Goal: Transaction & Acquisition: Obtain resource

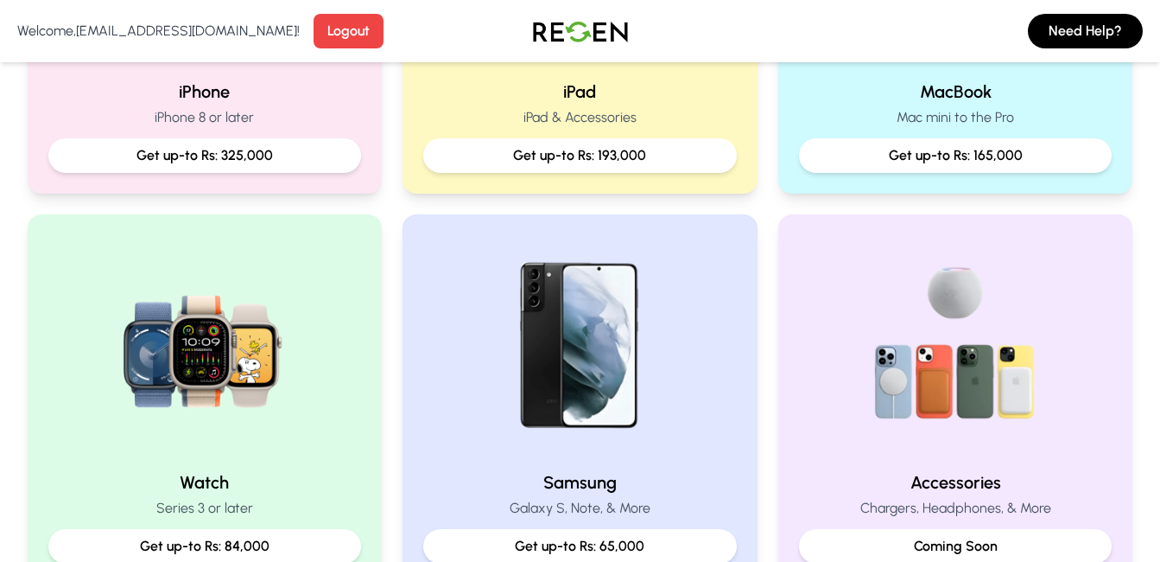
scroll to position [806, 0]
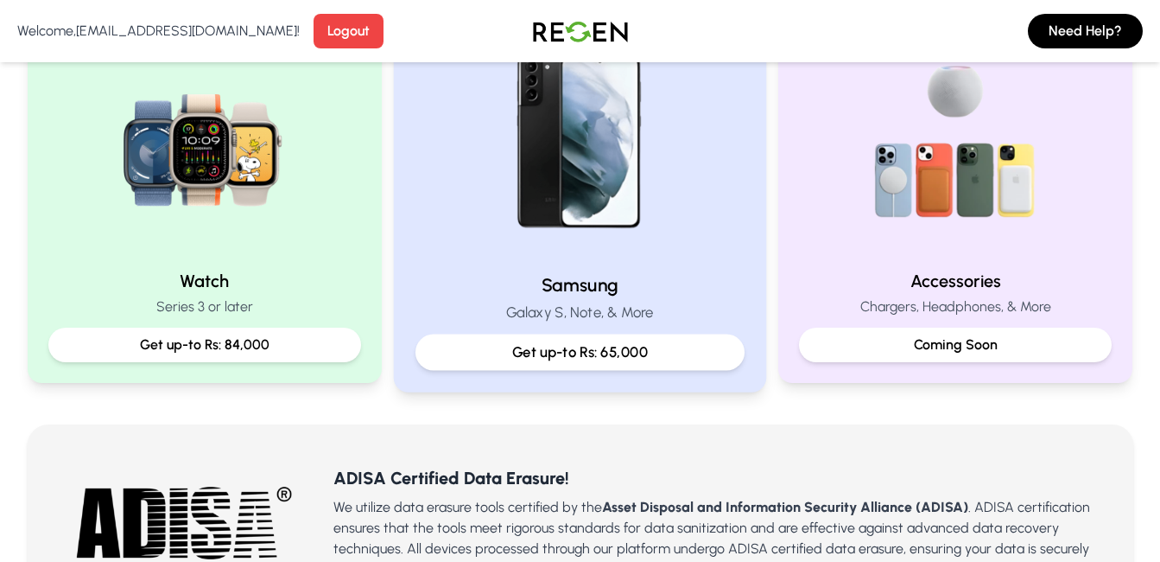
click at [577, 350] on p "Get up-to Rs: 65,000" at bounding box center [580, 352] width 300 height 22
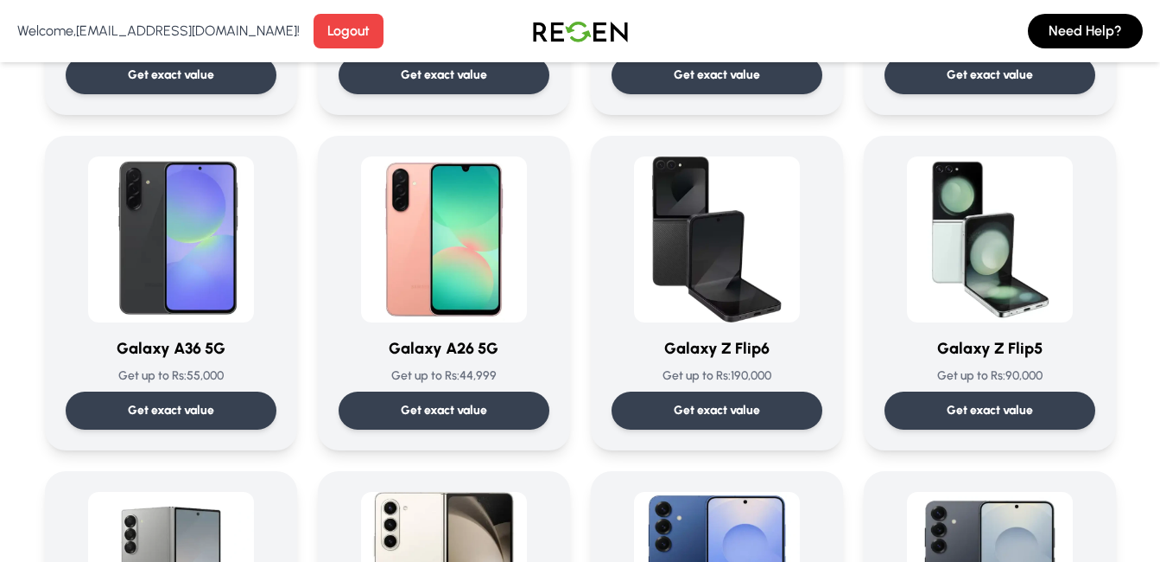
scroll to position [2016, 0]
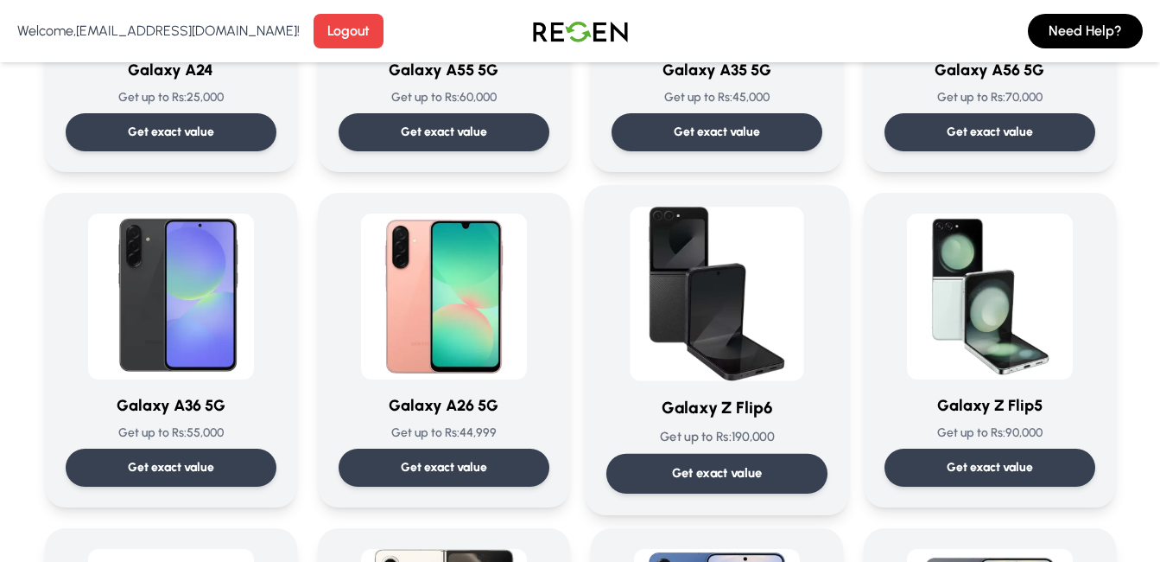
click at [691, 264] on img at bounding box center [717, 294] width 175 height 175
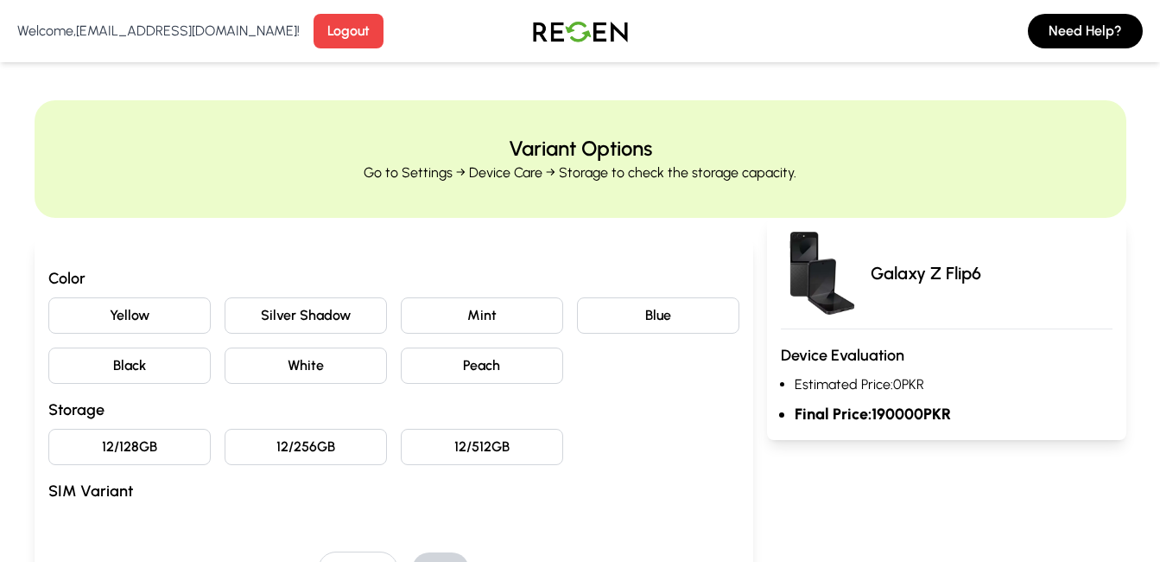
click at [645, 324] on button "Blue" at bounding box center [658, 315] width 162 height 36
click at [522, 369] on button "Peach" at bounding box center [482, 365] width 162 height 36
click at [489, 335] on div "Yellow Silver Shadow Mint Blue Black White Peach" at bounding box center [393, 340] width 691 height 86
click at [370, 450] on button "12/256GB" at bounding box center [306, 447] width 162 height 36
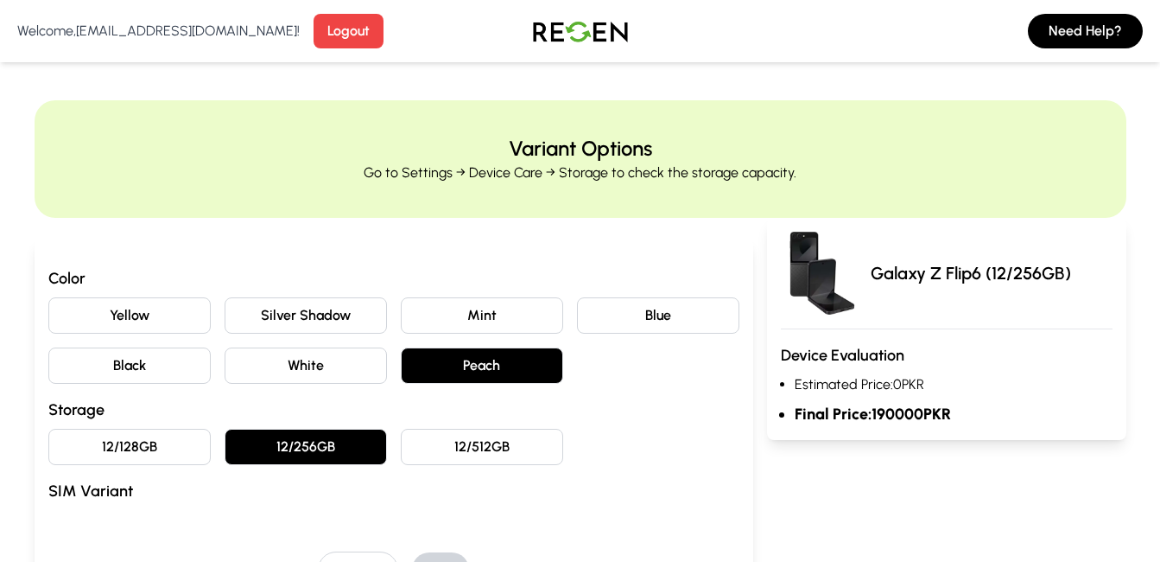
click at [151, 454] on button "12/128GB" at bounding box center [129, 447] width 162 height 36
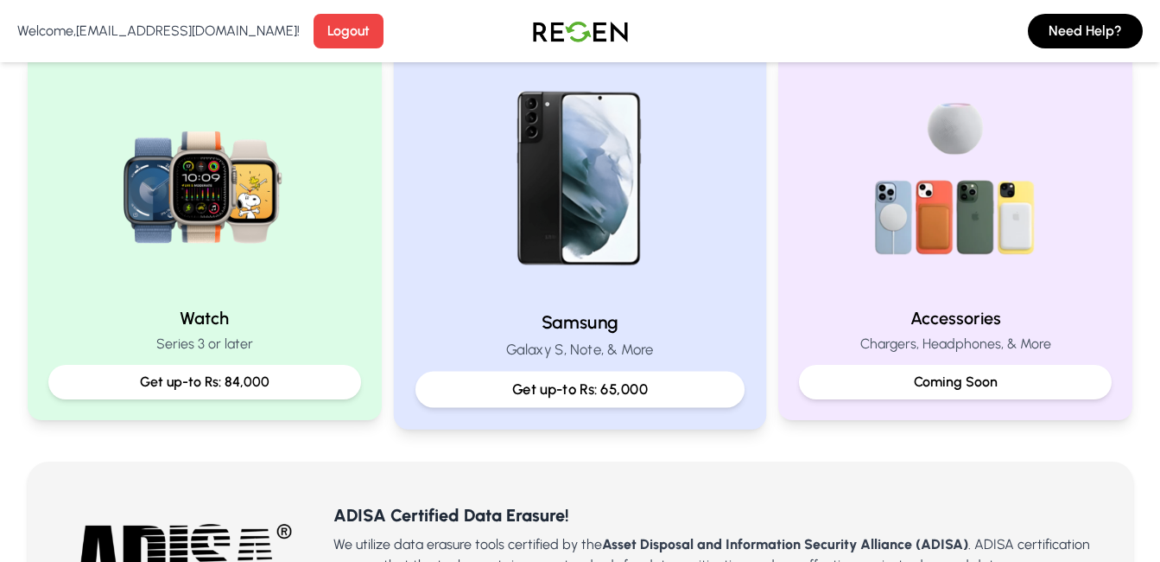
scroll to position [806, 0]
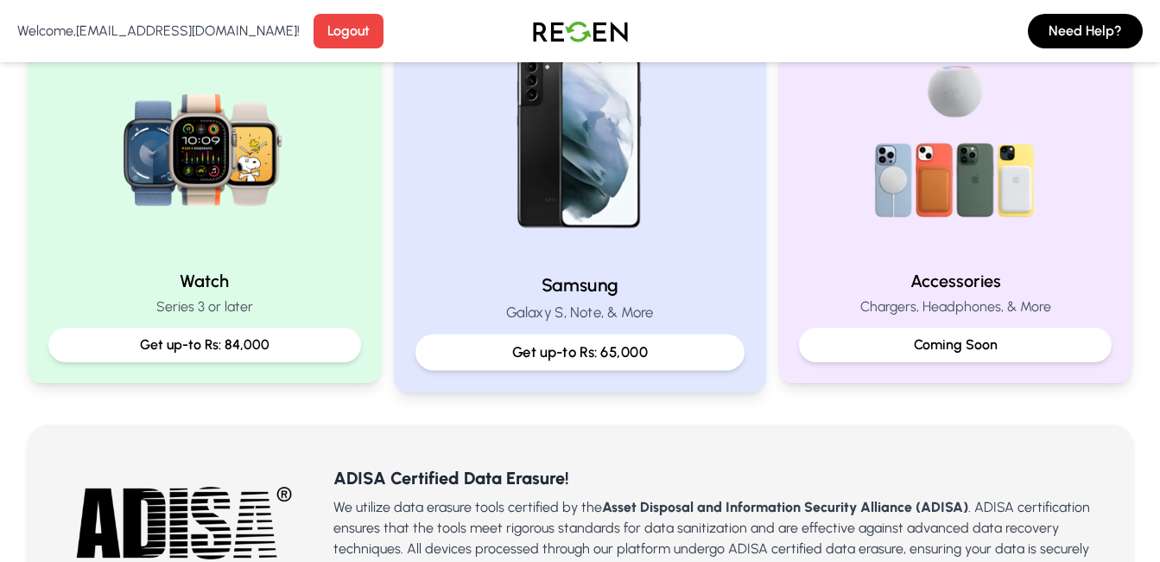
click at [677, 300] on div "Samsung Galaxy S, Note, & More Get up-to Rs: 65,000" at bounding box center [580, 321] width 329 height 98
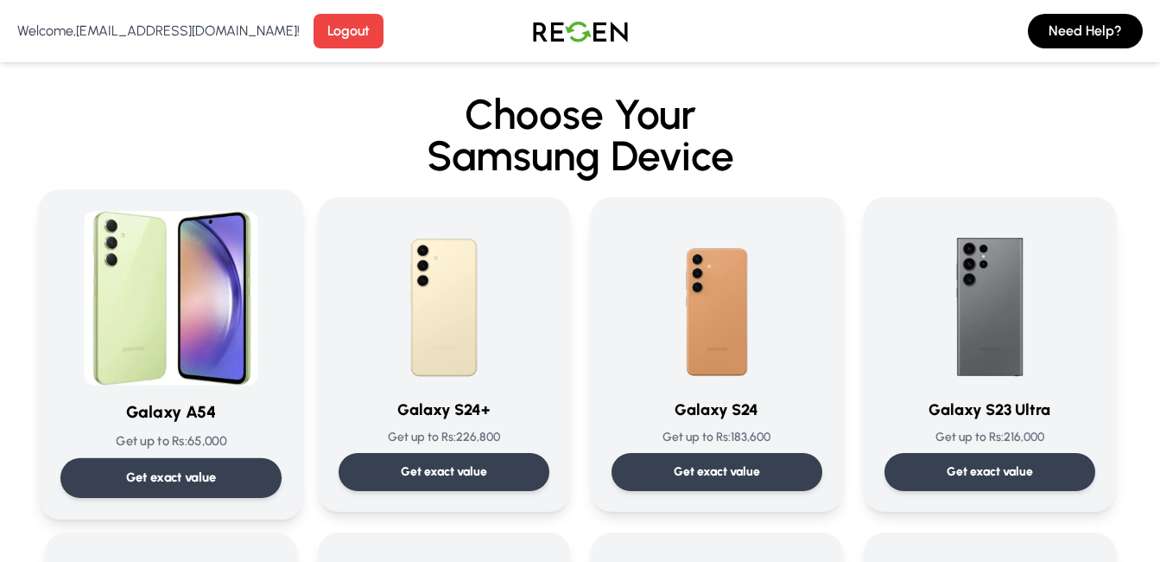
click at [148, 378] on img at bounding box center [171, 298] width 175 height 175
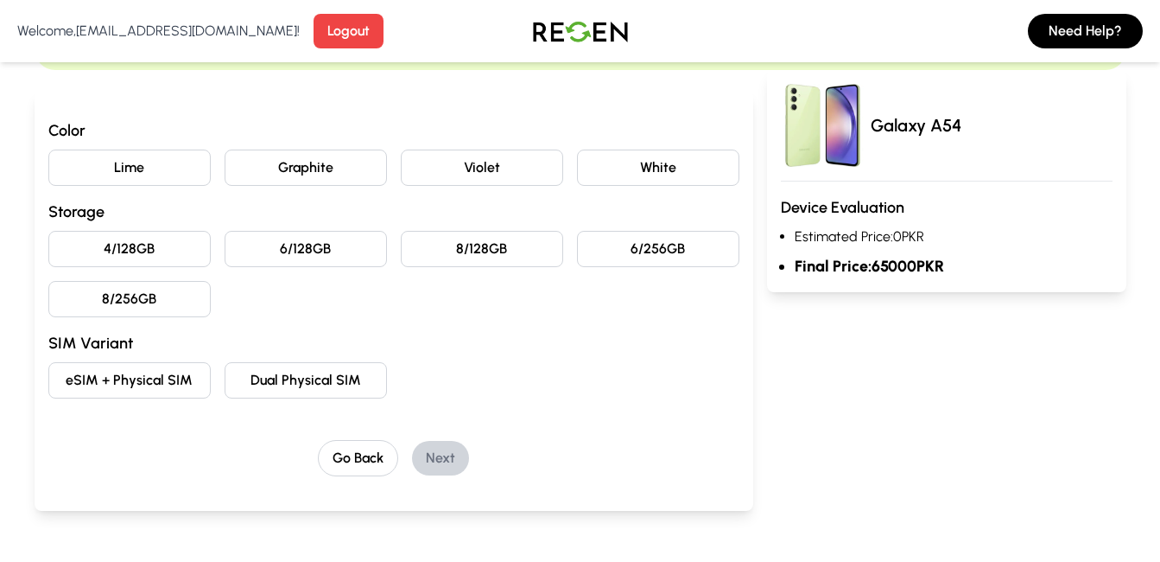
scroll to position [201, 0]
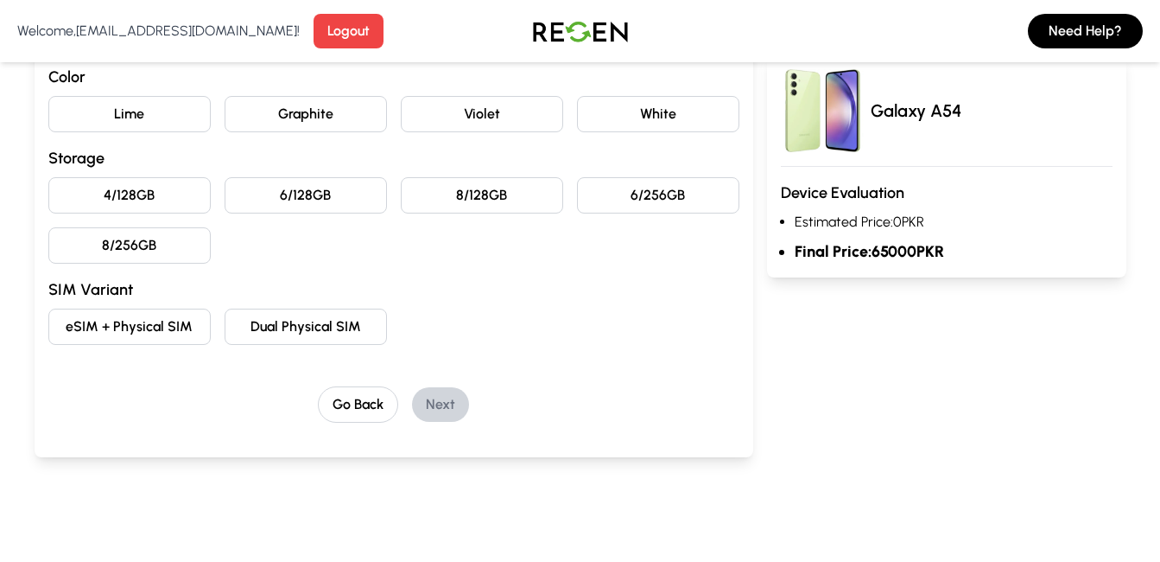
click at [272, 325] on button "Dual Physical SIM" at bounding box center [306, 326] width 162 height 36
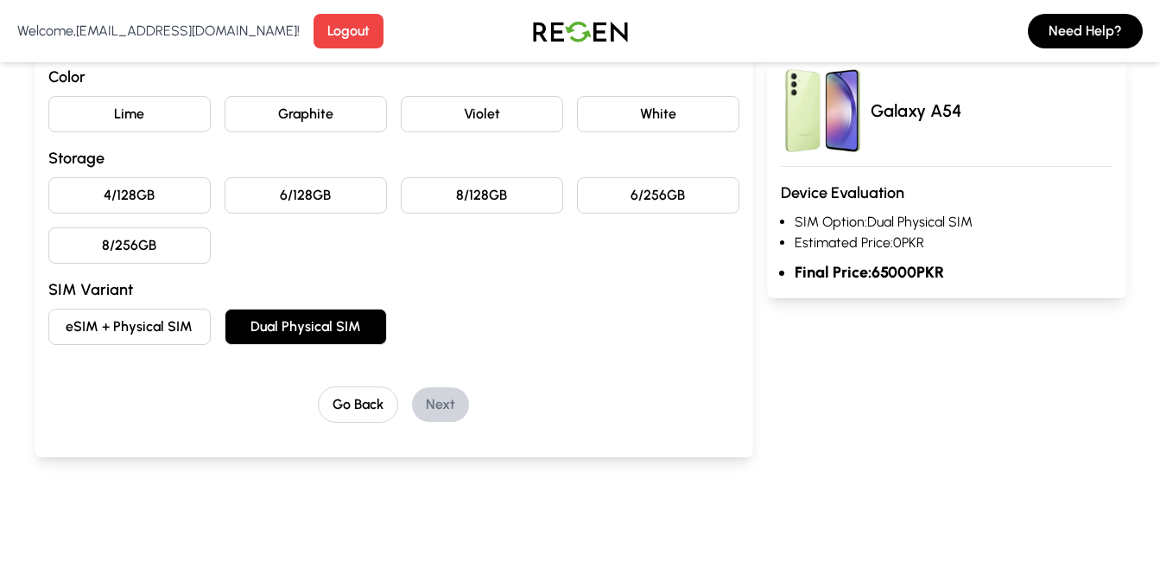
click at [159, 238] on button "8/256GB" at bounding box center [129, 245] width 162 height 36
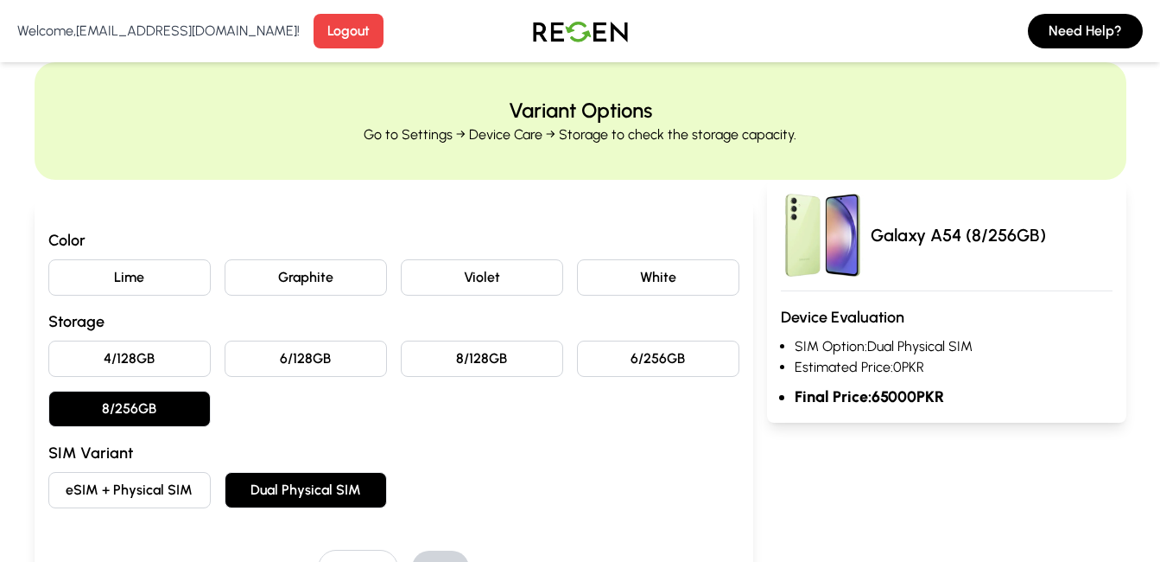
scroll to position [0, 0]
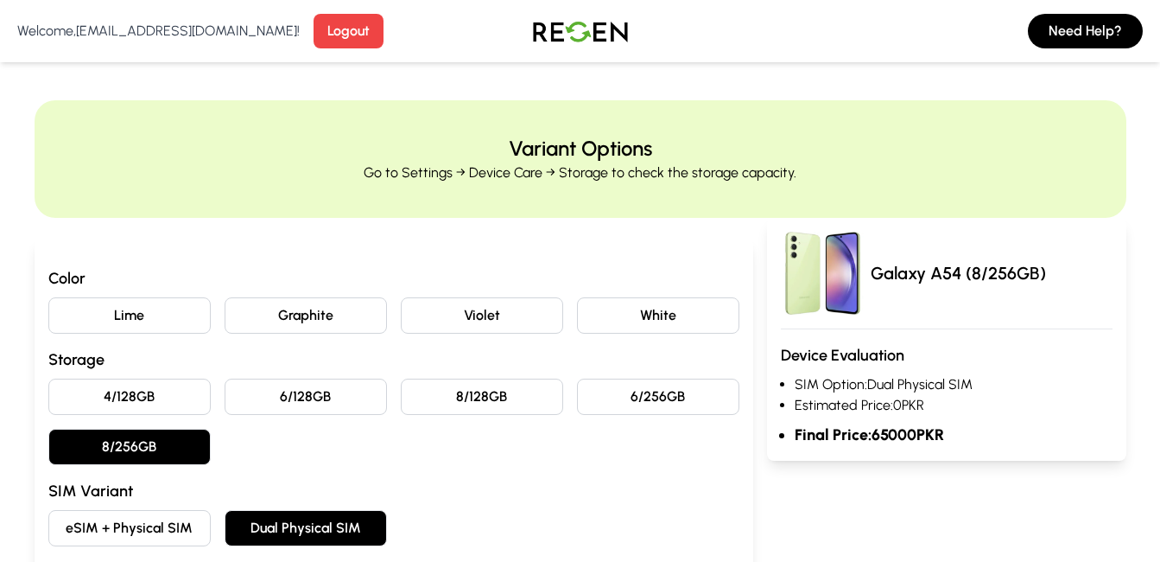
click at [153, 318] on button "Lime" at bounding box center [129, 315] width 162 height 36
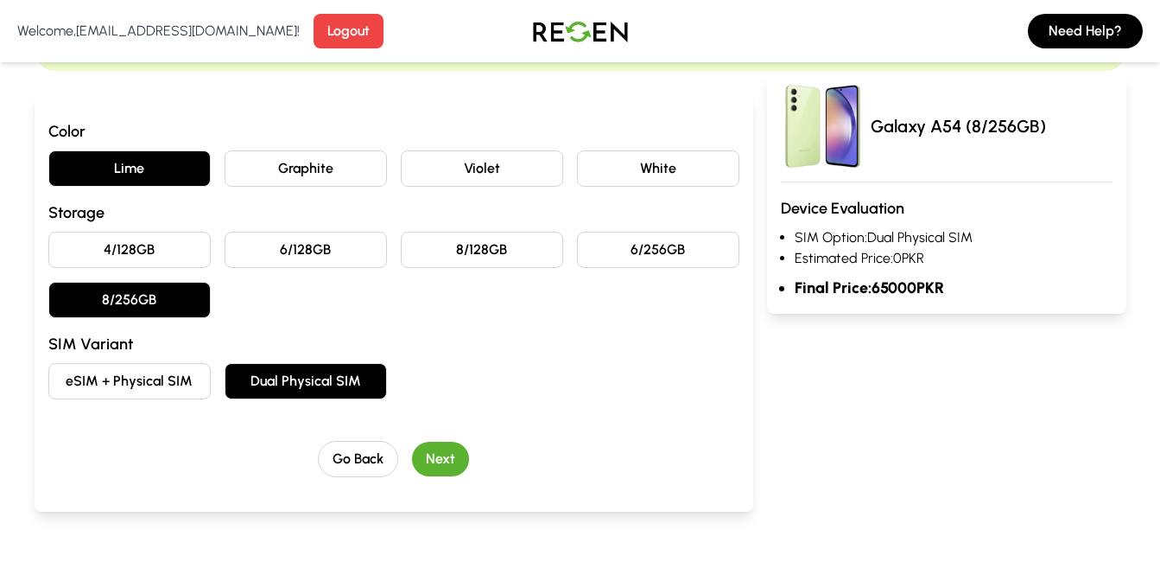
scroll to position [201, 0]
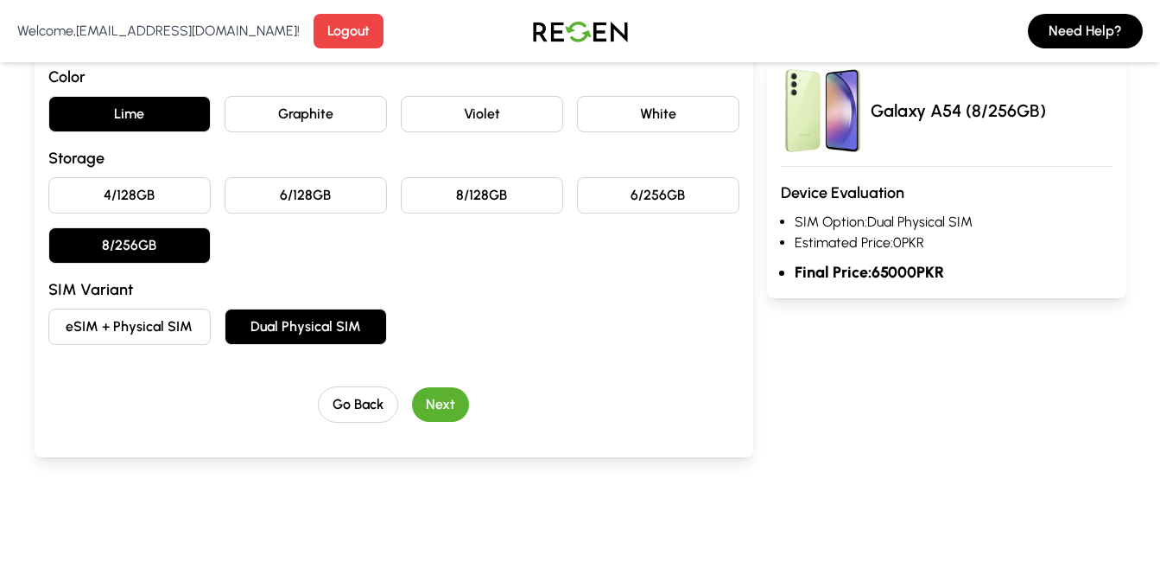
click at [446, 397] on button "Next" at bounding box center [440, 404] width 57 height 35
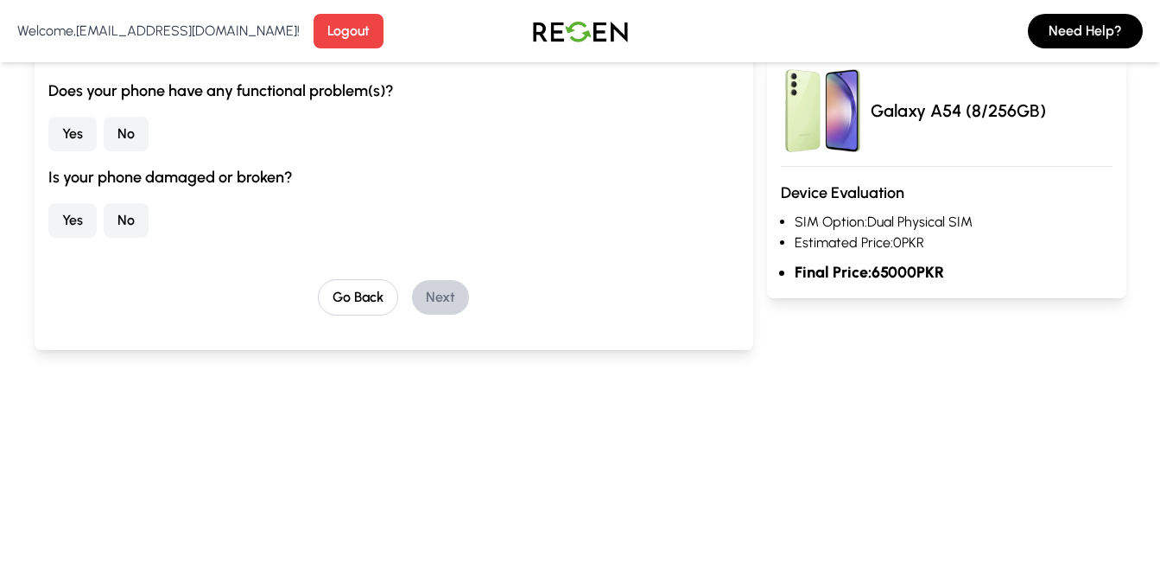
click at [80, 137] on button "Yes" at bounding box center [72, 134] width 48 height 35
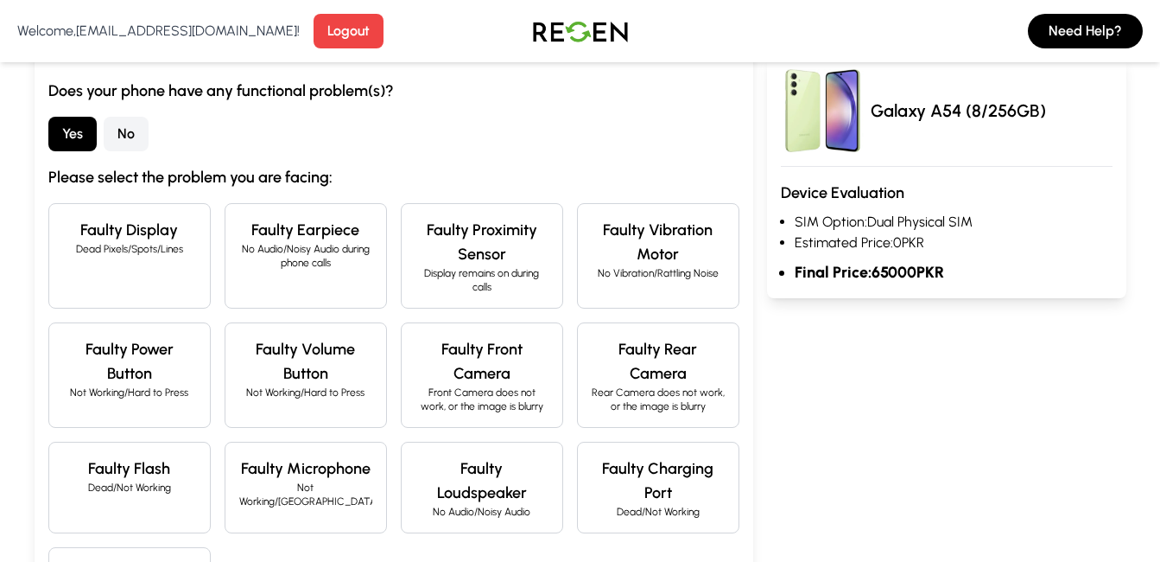
click at [173, 270] on div "Faulty Display Dead Pixels/Spots/Lines" at bounding box center [129, 255] width 162 height 105
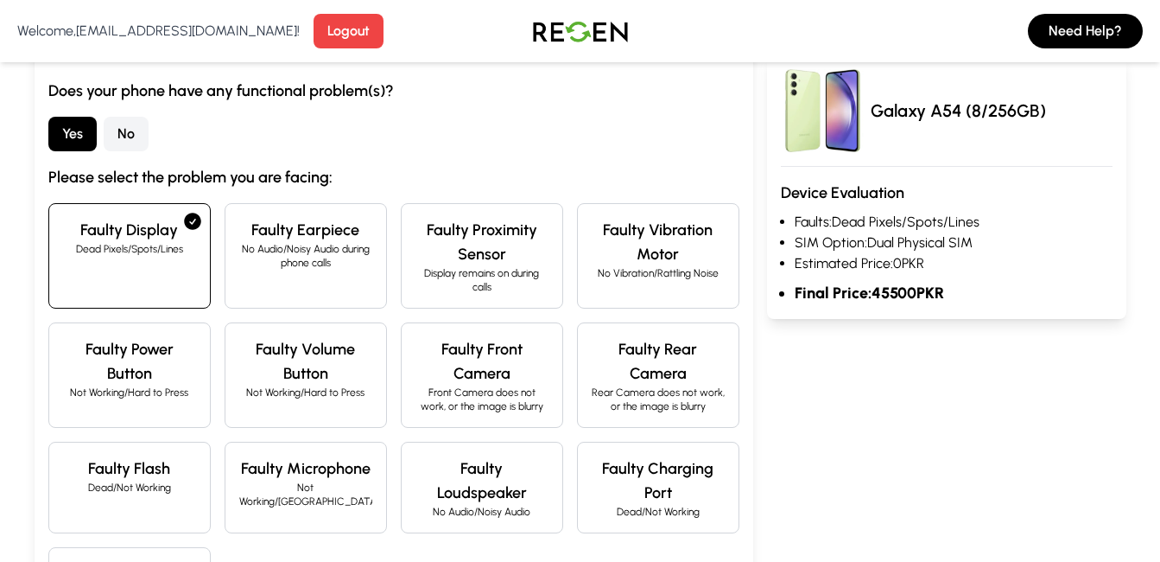
click at [343, 236] on h4 "Faulty Earpiece" at bounding box center [305, 230] width 133 height 24
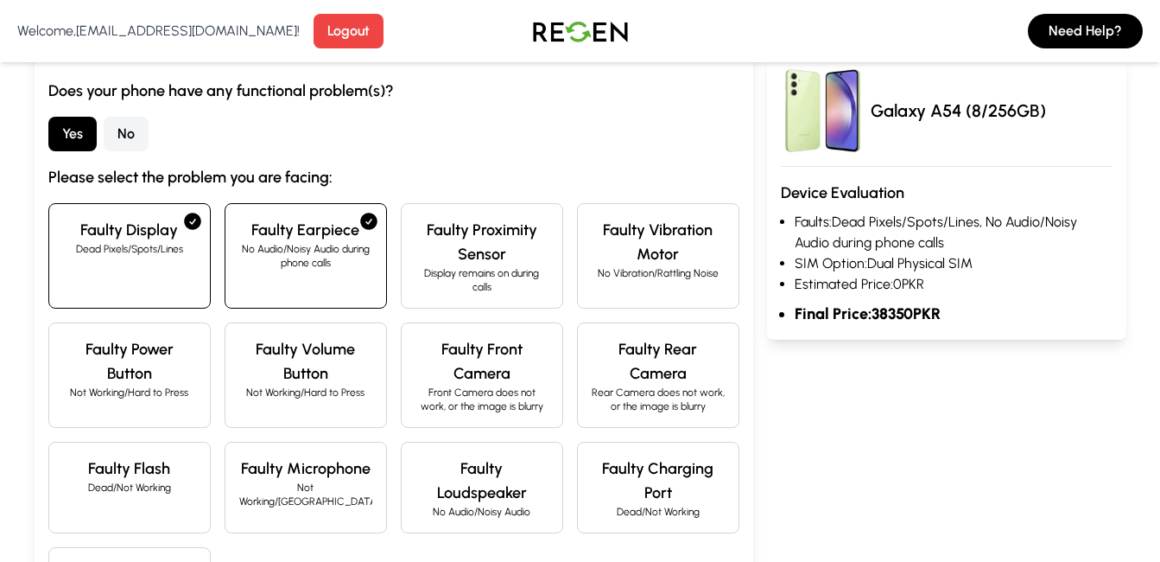
click at [460, 229] on h4 "Faulty Proximity Sensor" at bounding box center [482, 242] width 133 height 48
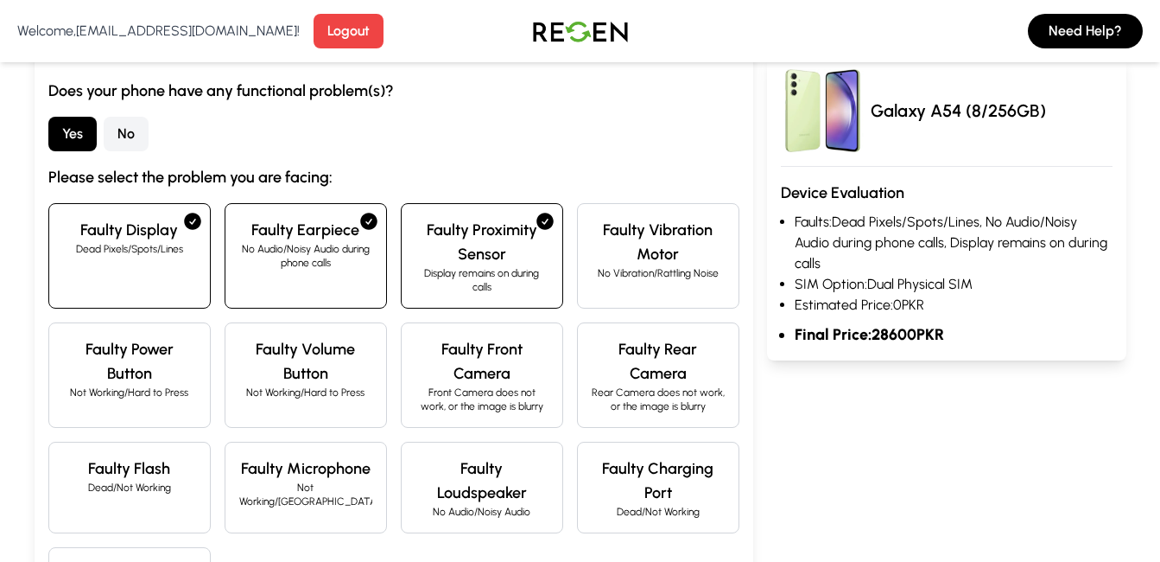
click at [463, 242] on h4 "Faulty Proximity Sensor" at bounding box center [482, 242] width 133 height 48
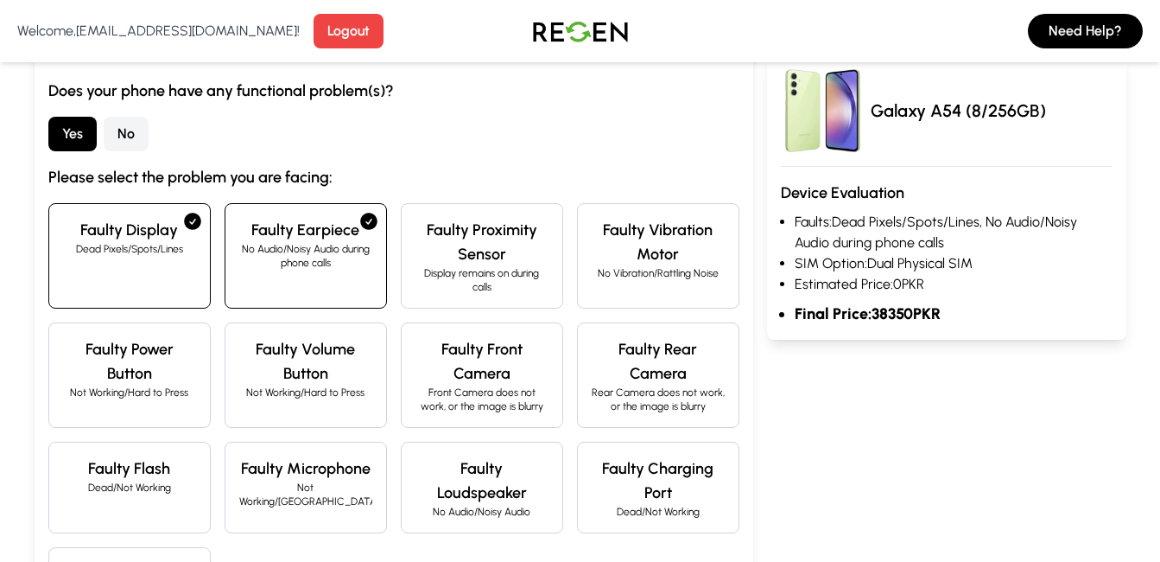
drag, startPoint x: 463, startPoint y: 242, endPoint x: 287, endPoint y: 283, distance: 180.9
click at [294, 283] on div "Faulty Earpiece No Audio/Noisy Audio during phone calls" at bounding box center [306, 255] width 162 height 105
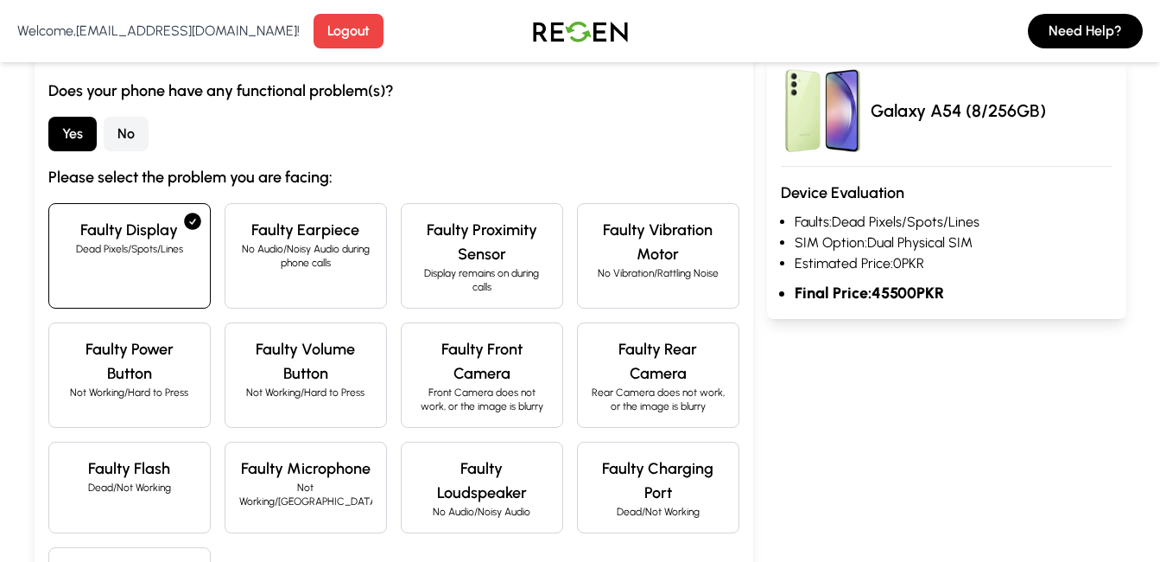
click at [125, 280] on div "Faulty Display Dead Pixels/Spots/Lines" at bounding box center [129, 255] width 162 height 105
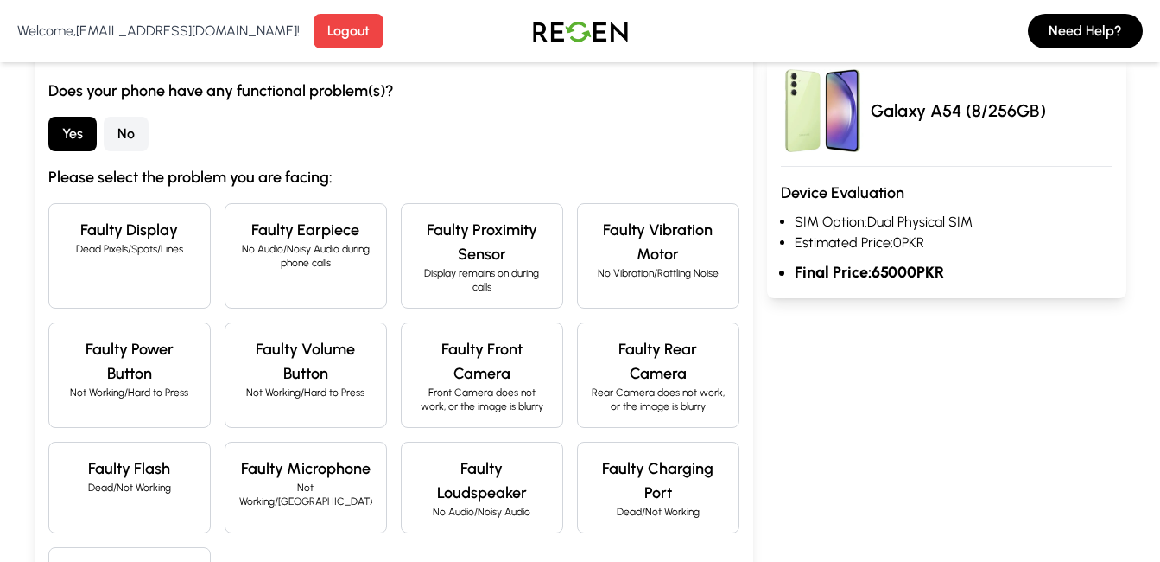
click at [122, 145] on button "No" at bounding box center [126, 134] width 45 height 35
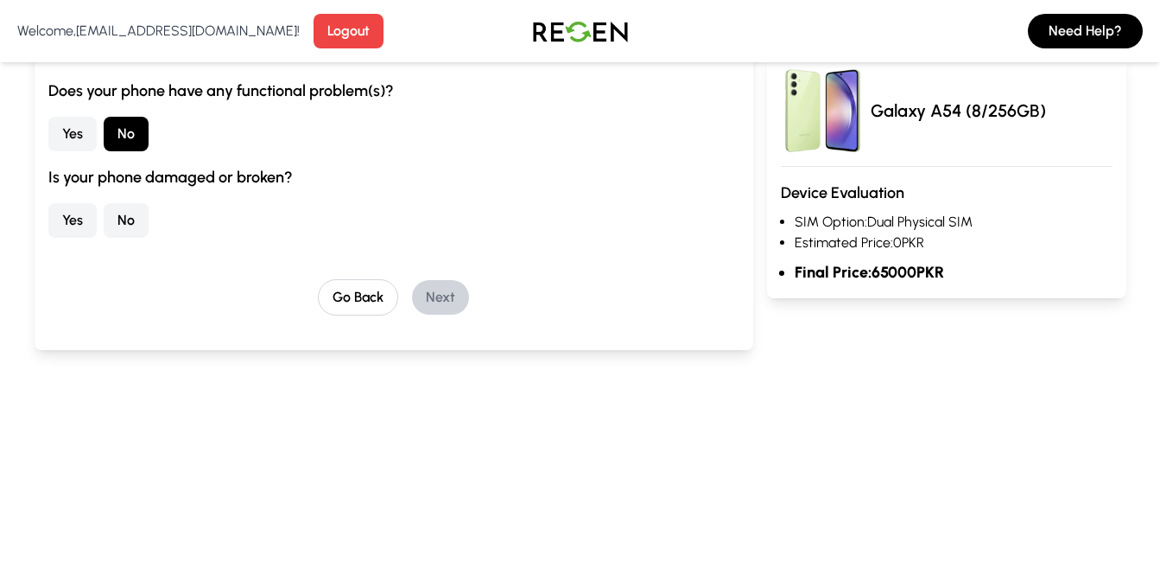
click at [73, 215] on button "Yes" at bounding box center [72, 220] width 48 height 35
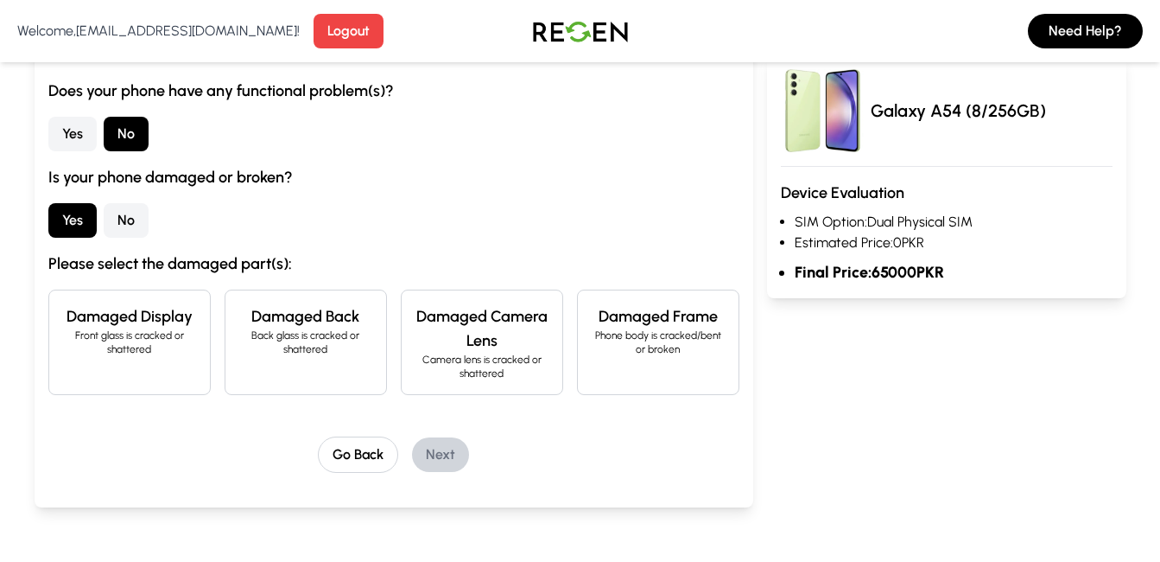
click at [156, 198] on div "Is your phone damaged or broken? Yes No Please select the damaged part(s): Dama…" at bounding box center [393, 280] width 691 height 230
click at [129, 220] on button "No" at bounding box center [126, 220] width 45 height 35
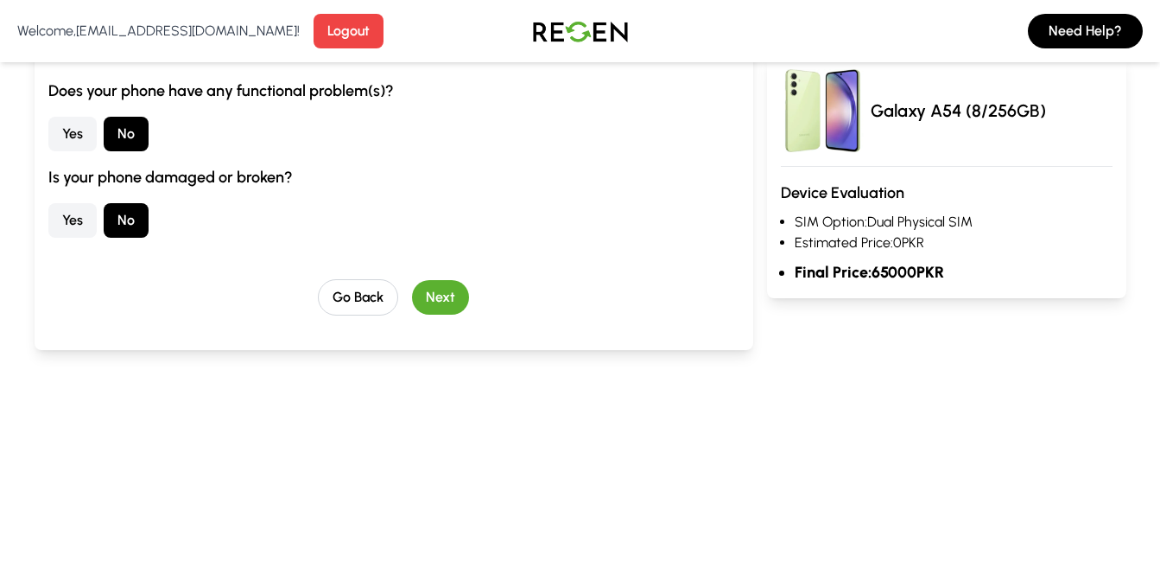
click at [442, 285] on button "Next" at bounding box center [440, 297] width 57 height 35
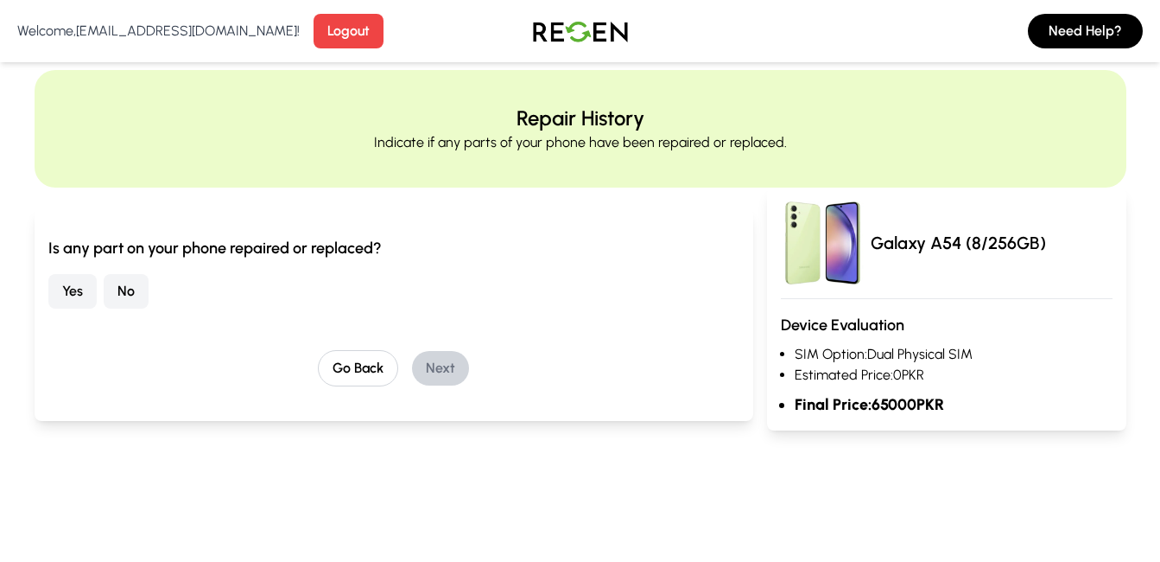
scroll to position [0, 0]
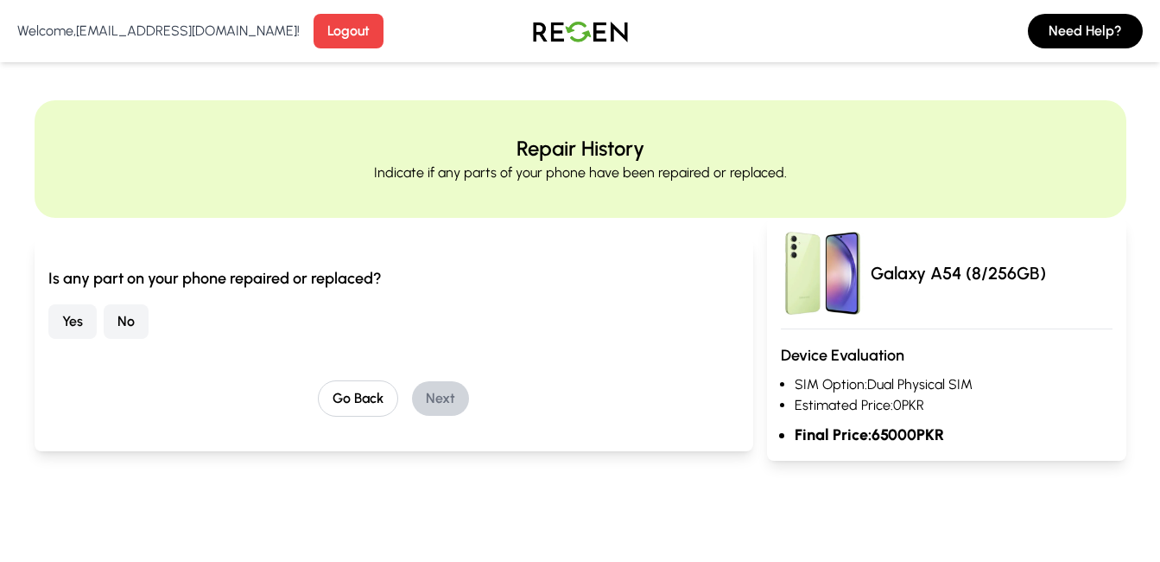
click at [124, 315] on button "No" at bounding box center [126, 321] width 45 height 35
click at [448, 389] on button "Next" at bounding box center [440, 398] width 57 height 35
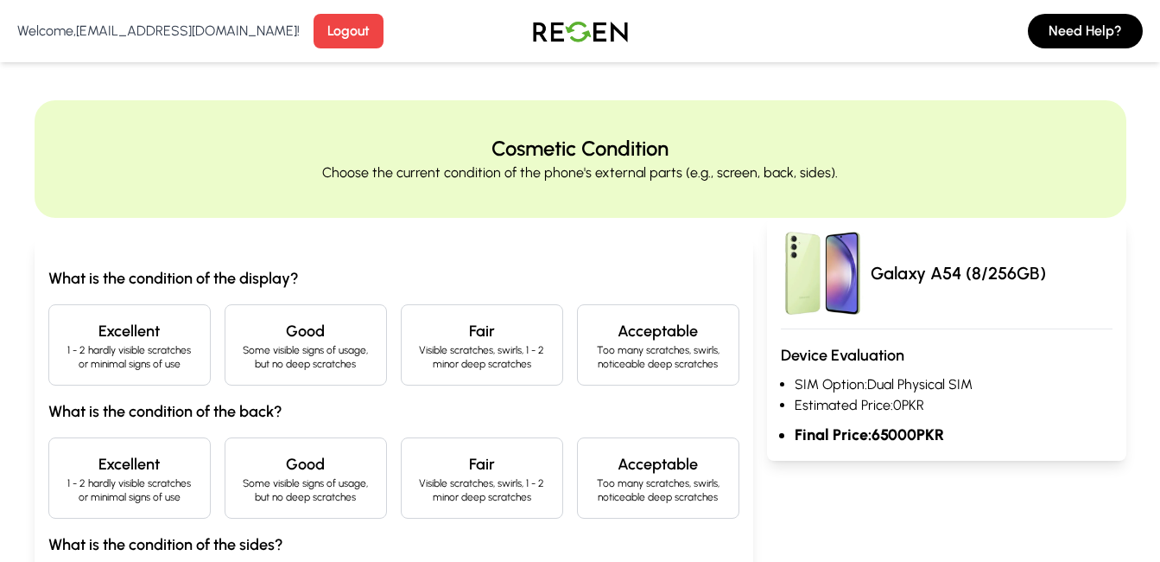
click at [166, 360] on p "1 - 2 hardly visible scratches or minimal signs of use" at bounding box center [129, 357] width 133 height 28
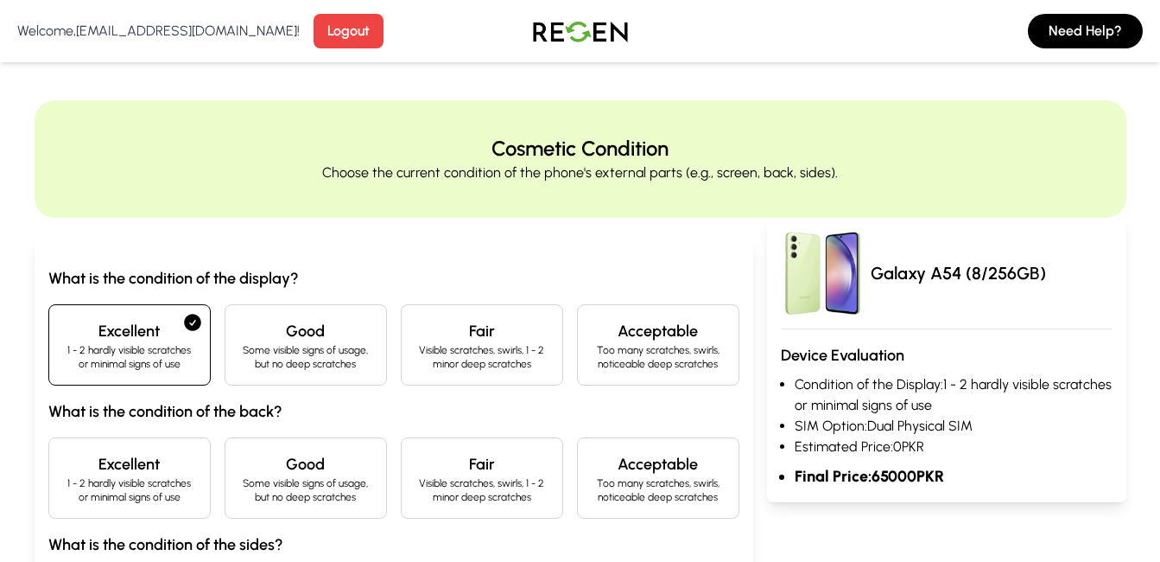
scroll to position [201, 0]
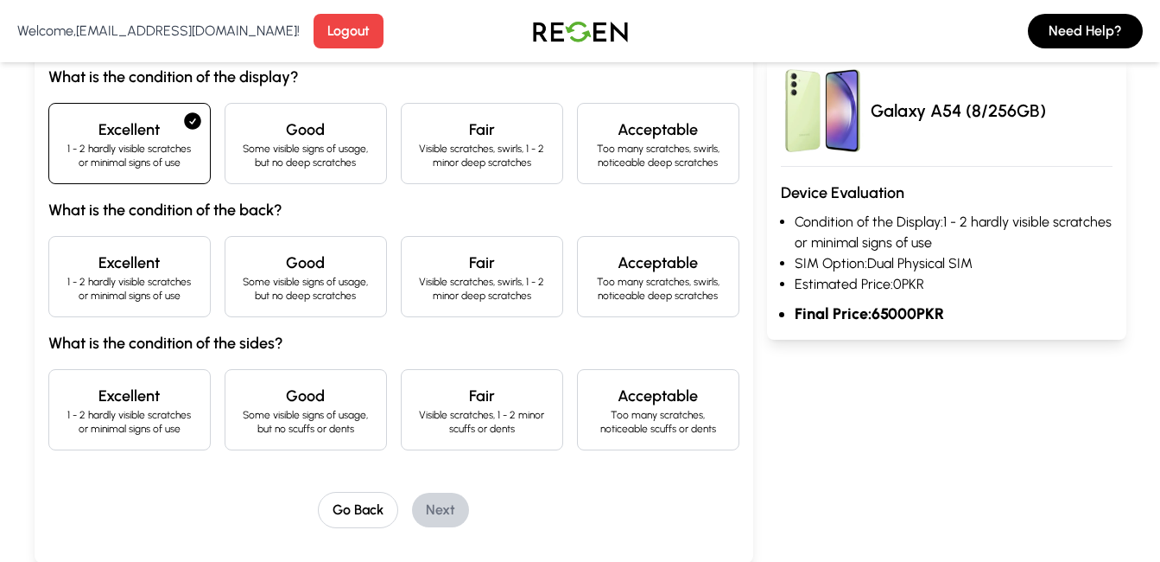
click at [154, 276] on p "1 - 2 hardly visible scratches or minimal signs of use" at bounding box center [129, 289] width 133 height 28
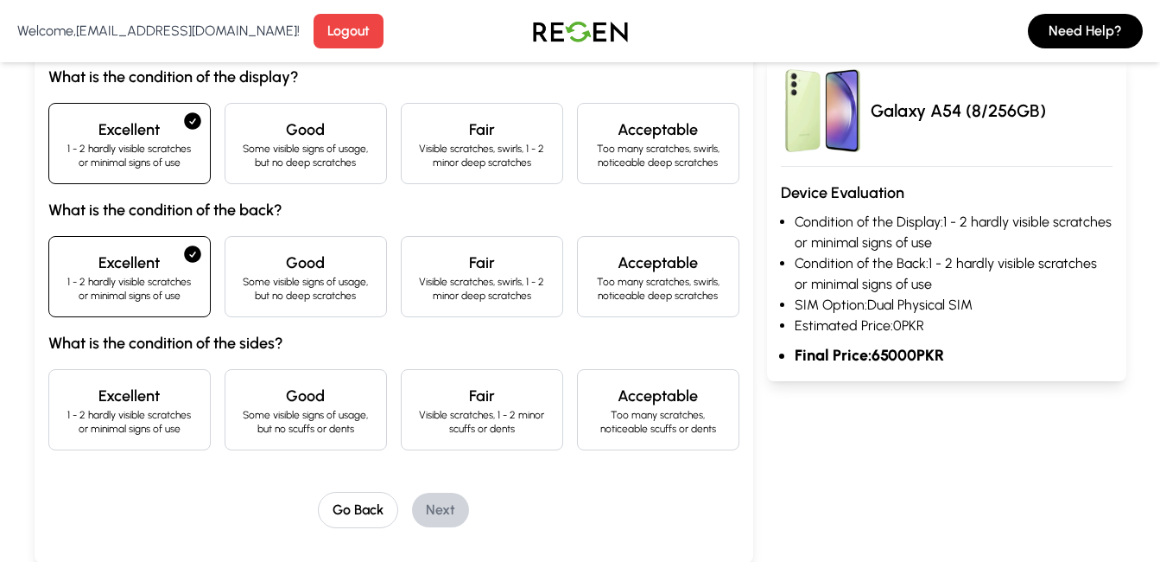
click at [158, 412] on p "1 - 2 hardly visible scratches or minimal signs of use" at bounding box center [129, 422] width 133 height 28
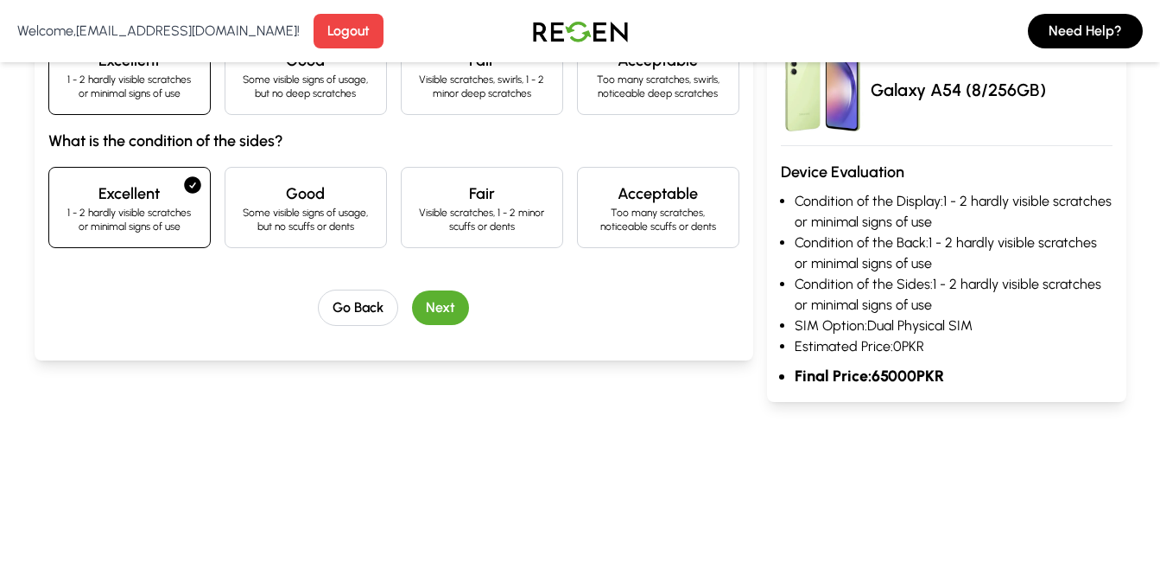
click at [444, 292] on button "Next" at bounding box center [440, 307] width 57 height 35
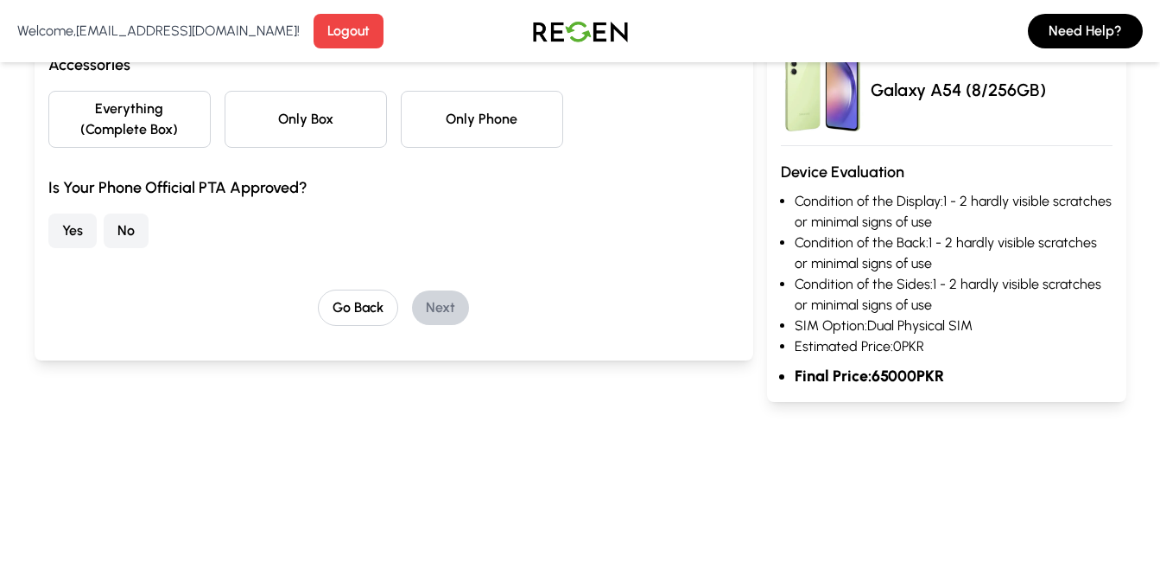
click at [64, 224] on button "Yes" at bounding box center [72, 230] width 48 height 35
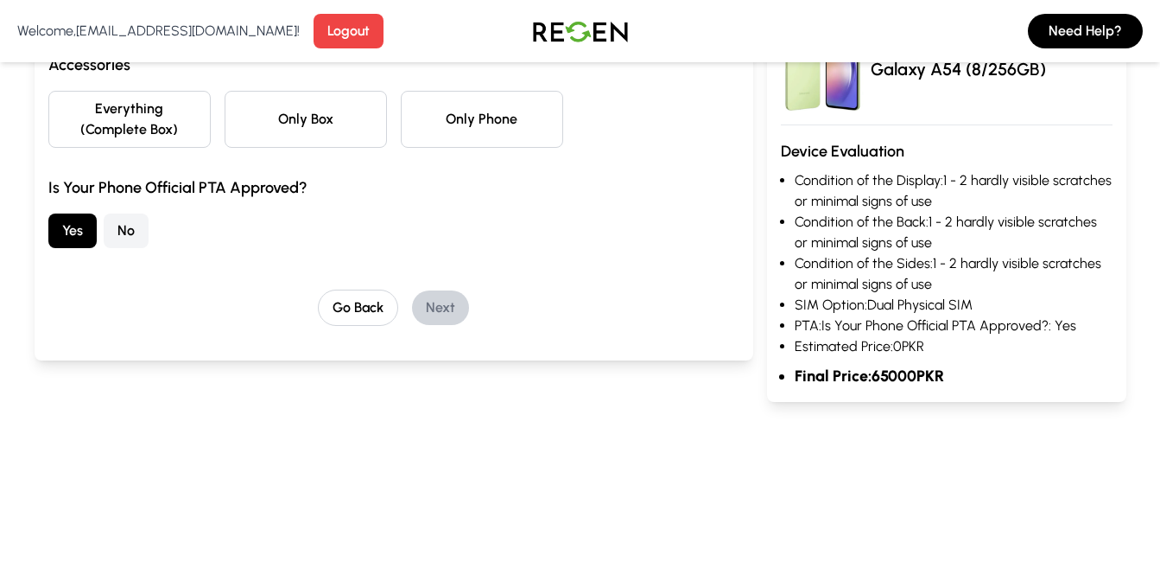
click at [112, 226] on button "No" at bounding box center [126, 230] width 45 height 35
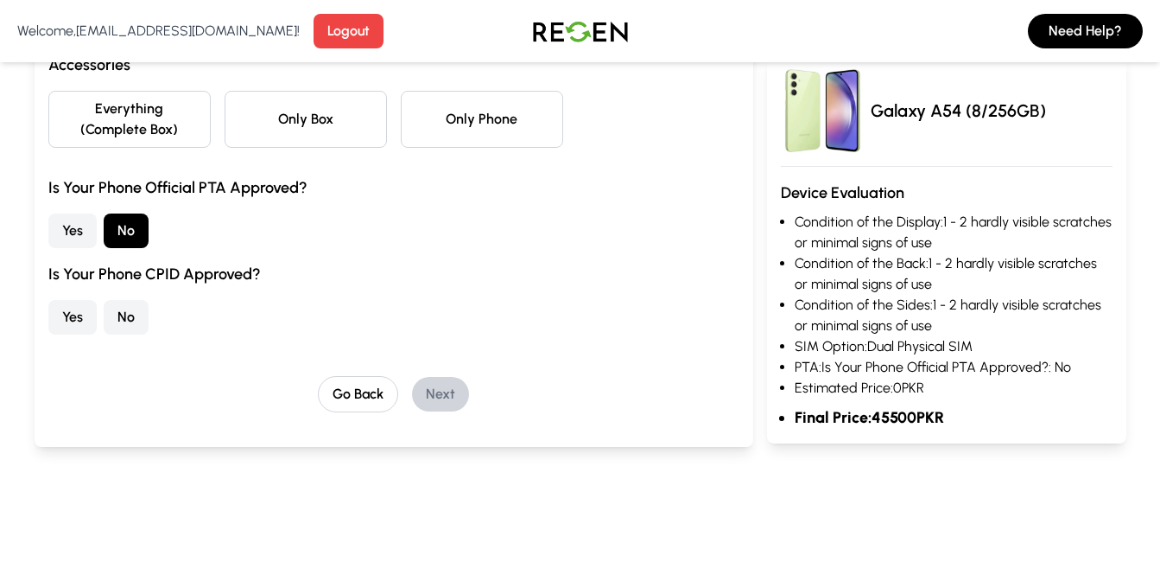
click at [119, 311] on button "No" at bounding box center [126, 317] width 45 height 35
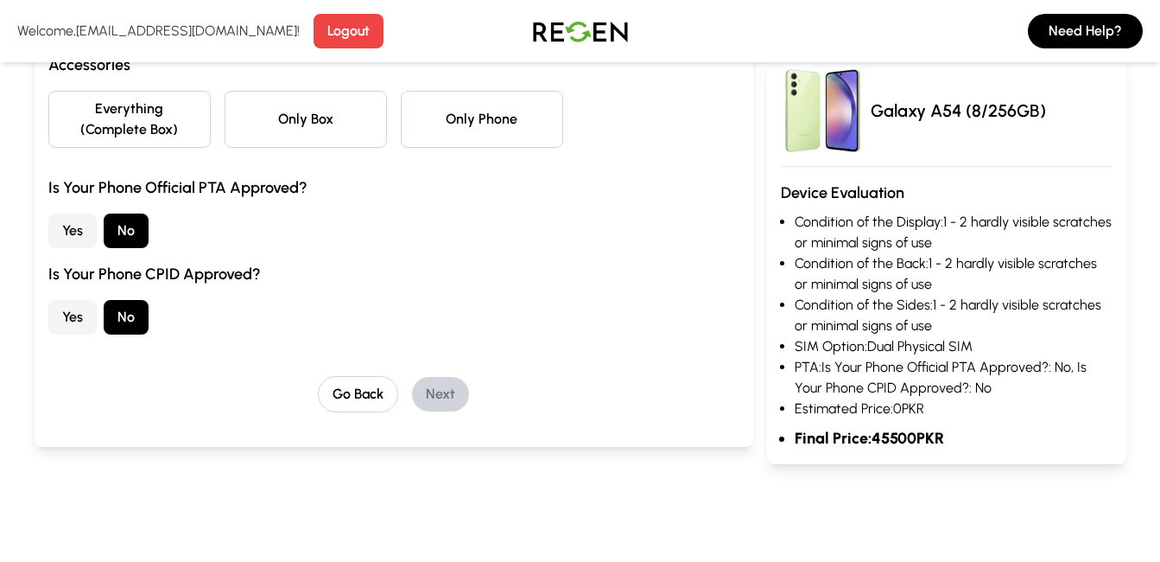
click at [99, 314] on div "Yes No" at bounding box center [393, 317] width 691 height 35
click at [79, 315] on button "Yes" at bounding box center [72, 317] width 48 height 35
click at [76, 236] on button "Yes" at bounding box center [72, 230] width 48 height 35
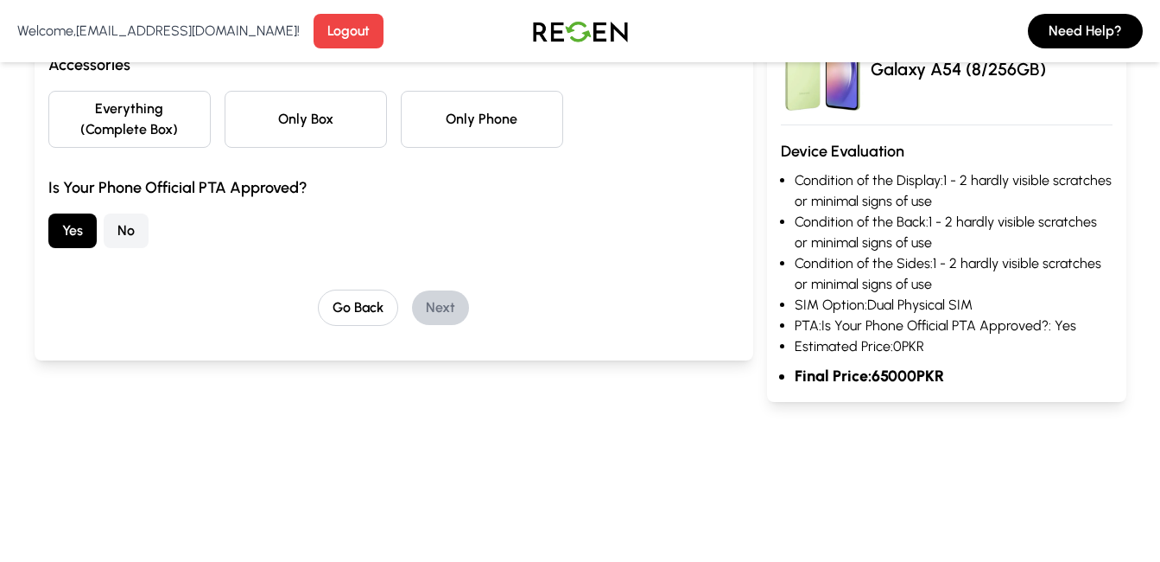
click at [143, 120] on button "Everything (Complete Box)" at bounding box center [129, 119] width 162 height 57
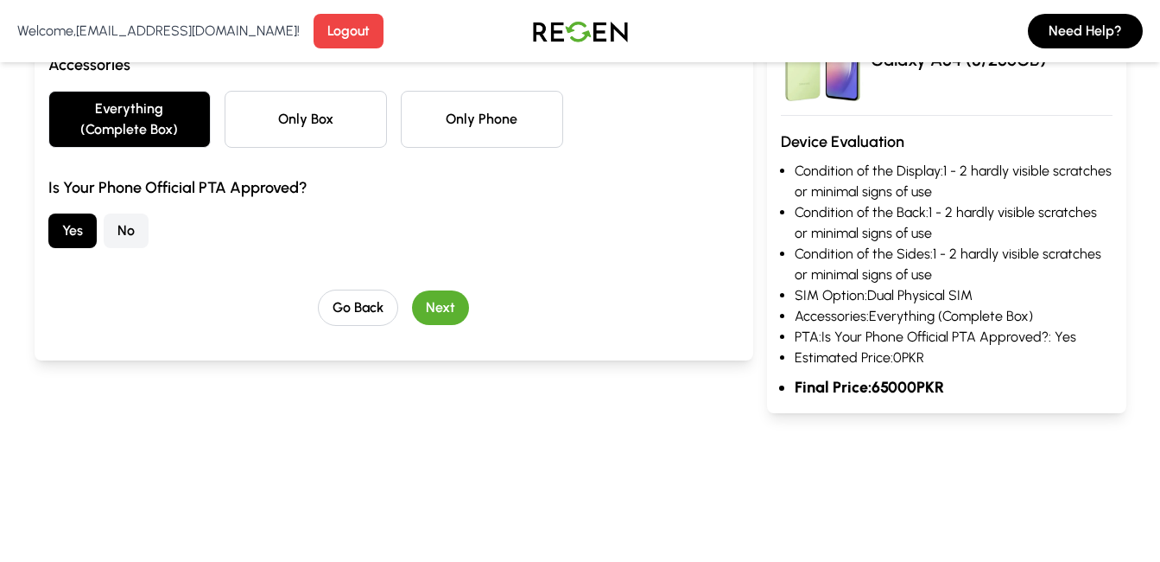
click at [435, 308] on button "Next" at bounding box center [440, 307] width 57 height 35
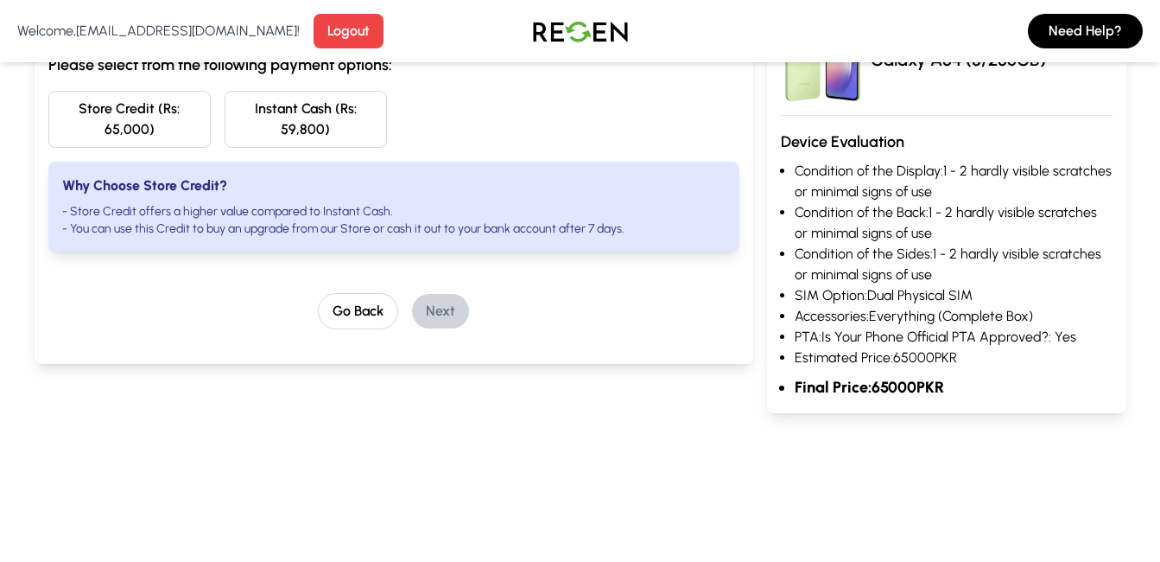
click at [165, 121] on button "Store Credit (Rs: 65,000)" at bounding box center [129, 119] width 162 height 57
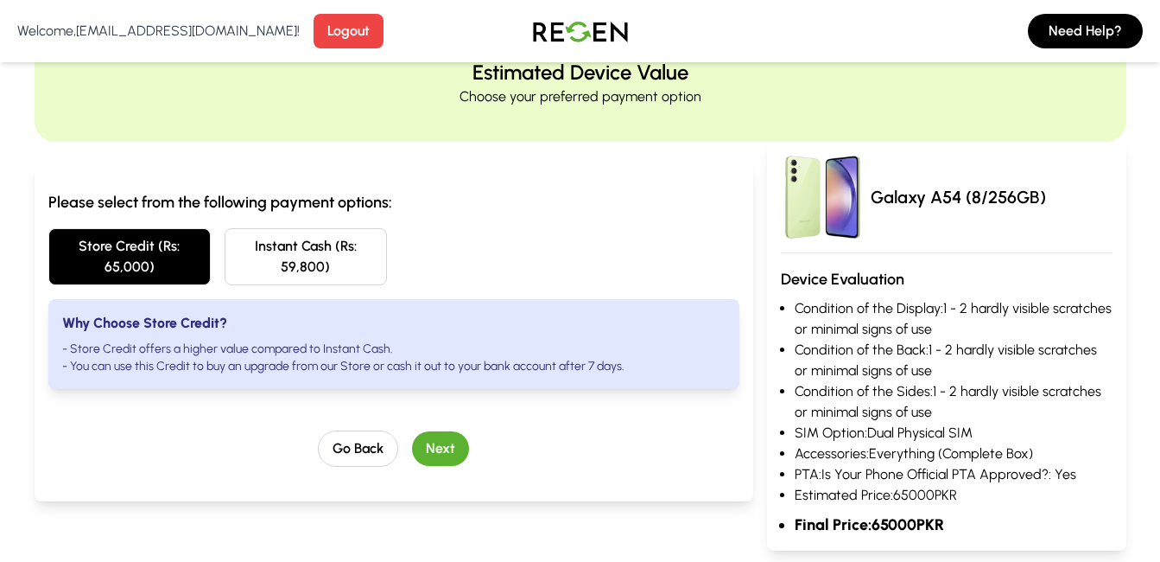
scroll to position [0, 0]
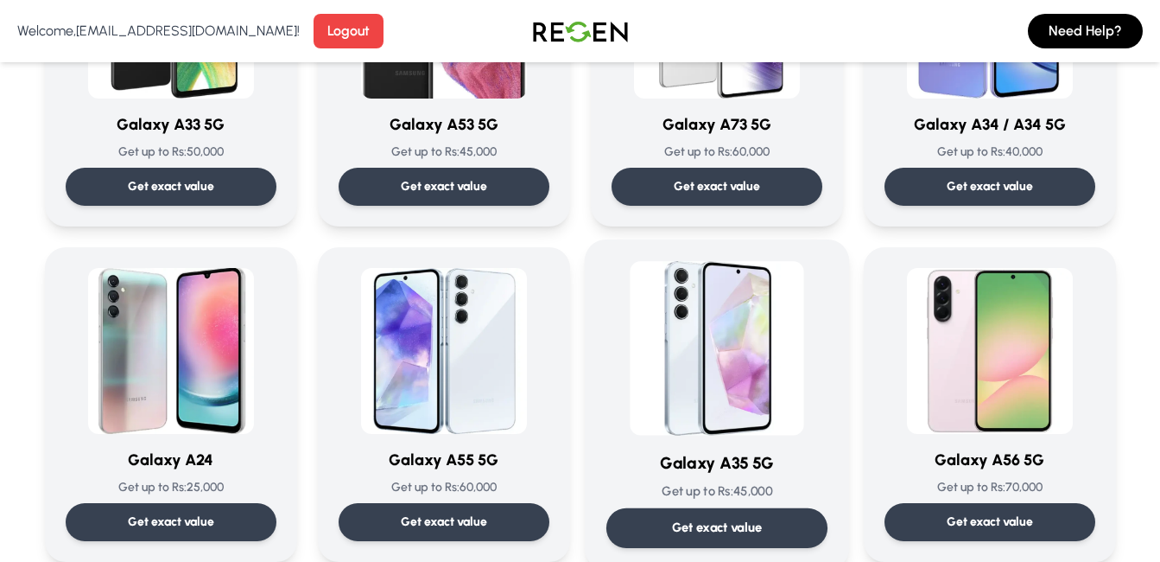
scroll to position [1411, 0]
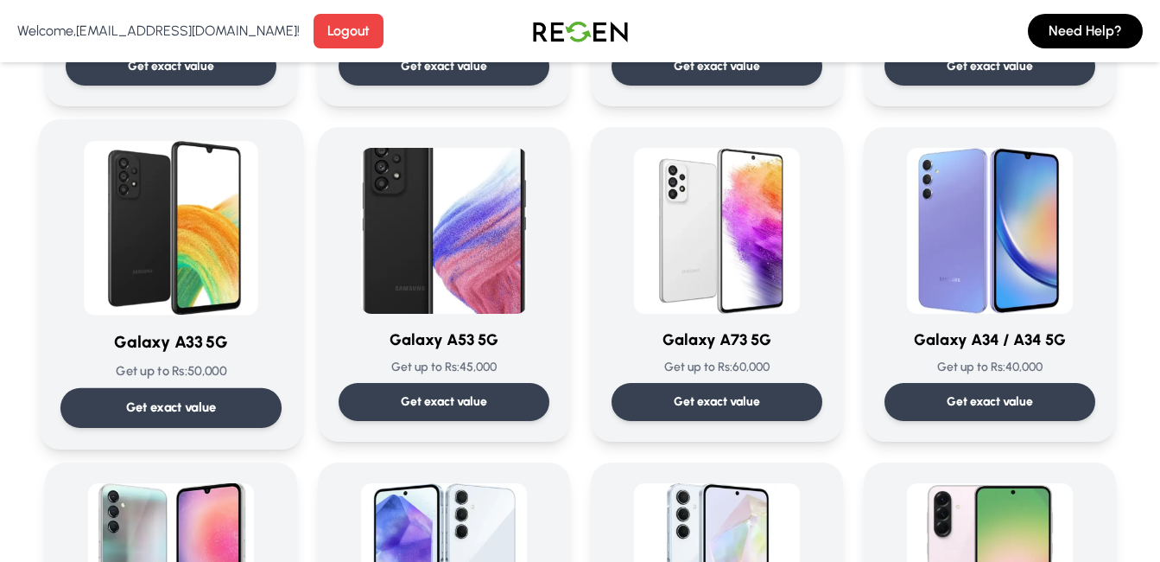
click at [206, 230] on img at bounding box center [171, 228] width 175 height 175
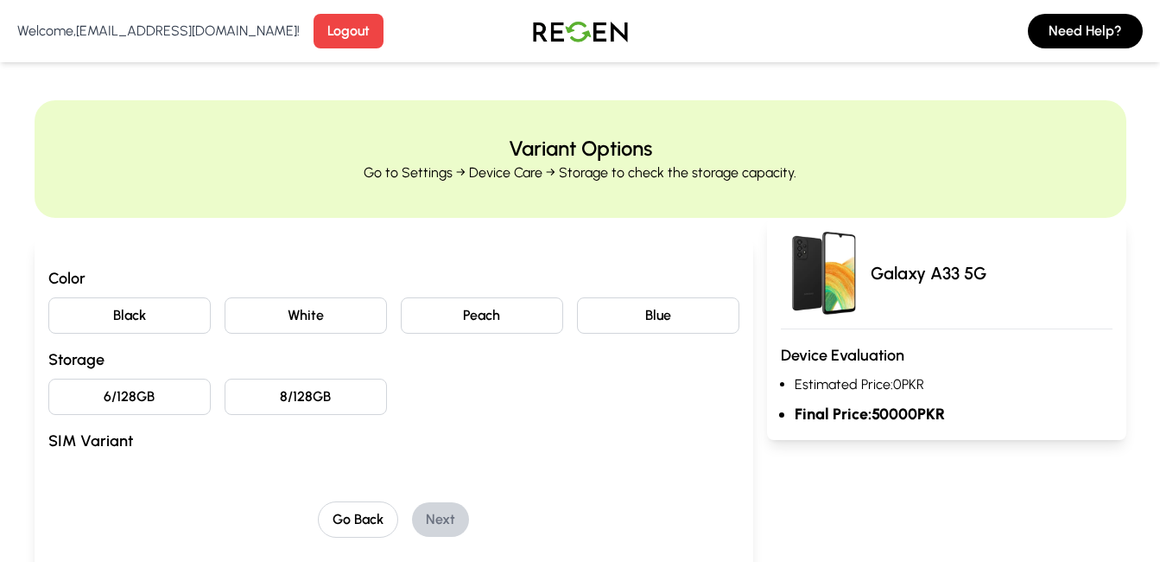
drag, startPoint x: 294, startPoint y: 315, endPoint x: 268, endPoint y: 486, distance: 173.0
click at [294, 315] on button "White" at bounding box center [306, 315] width 162 height 36
click at [289, 398] on button "8/128GB" at bounding box center [306, 396] width 162 height 36
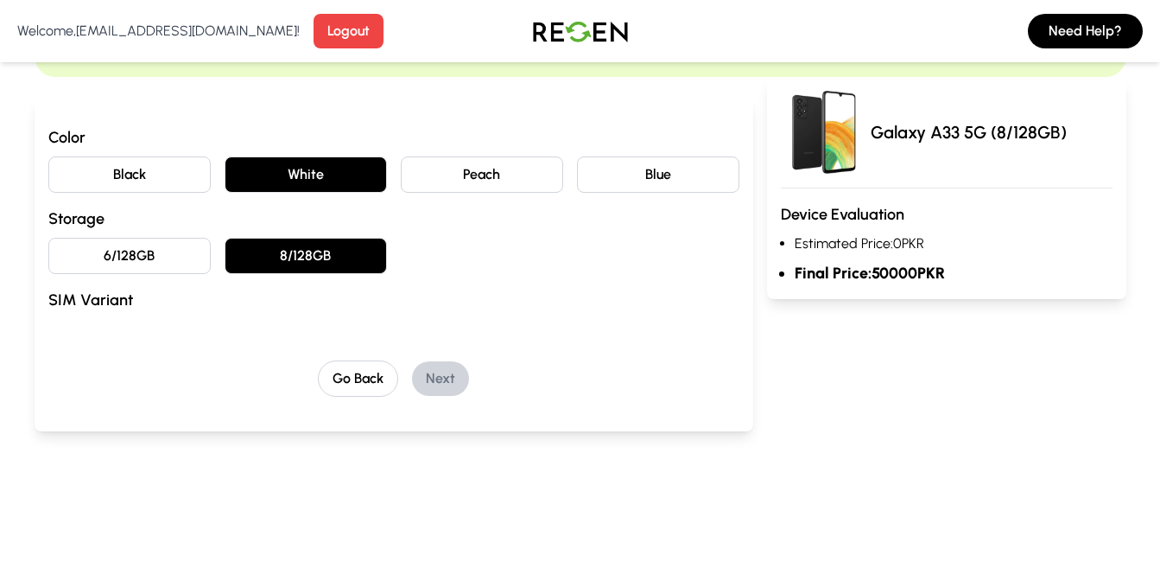
scroll to position [201, 0]
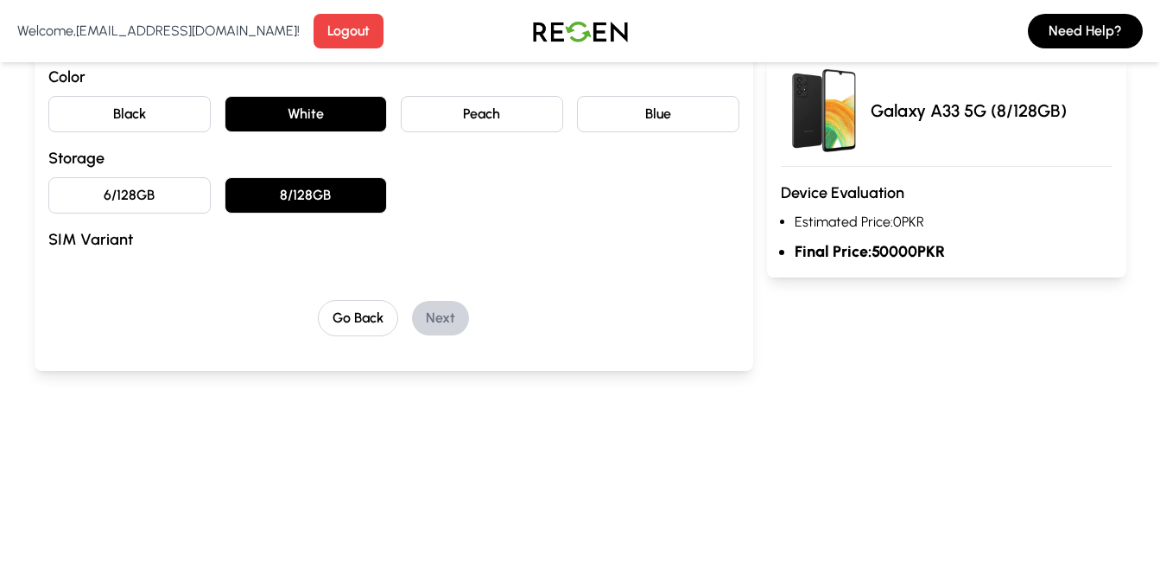
click at [92, 236] on h3 "SIM Variant" at bounding box center [393, 239] width 691 height 24
click at [99, 240] on h3 "SIM Variant" at bounding box center [393, 239] width 691 height 24
click at [60, 232] on h3 "SIM Variant" at bounding box center [393, 239] width 691 height 24
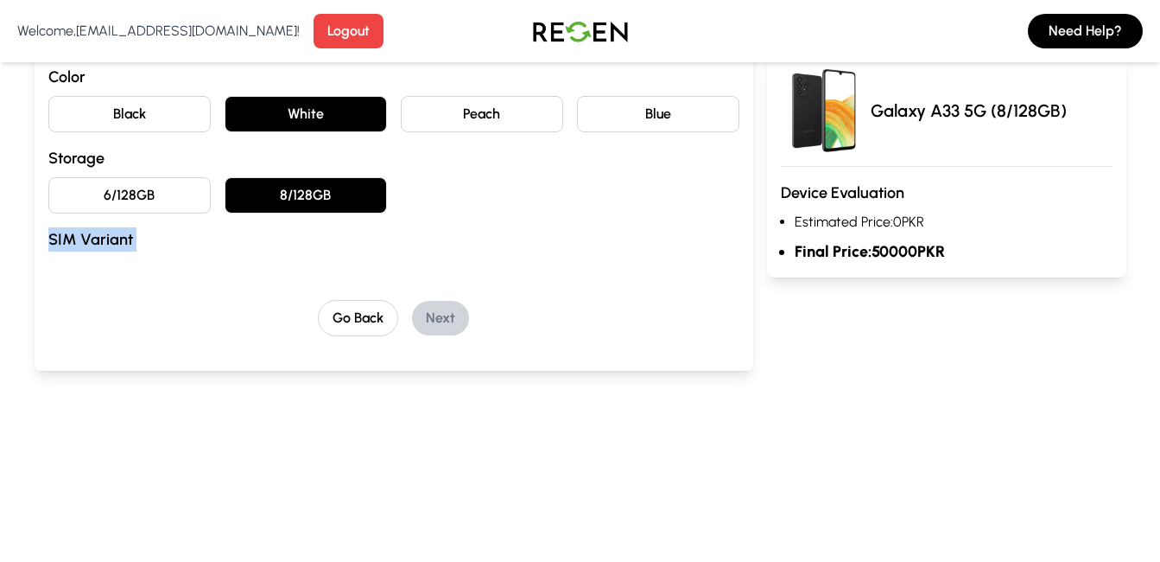
drag, startPoint x: 60, startPoint y: 232, endPoint x: 99, endPoint y: 288, distance: 68.1
click at [99, 288] on div "Color Black White Peach Blue Storage 6/128GB 8/128GB SIM Variant Go Back Next" at bounding box center [393, 200] width 691 height 271
click at [99, 289] on div "Color Black White Peach Blue Storage 6/128GB 8/128GB SIM Variant Go Back Next" at bounding box center [393, 200] width 691 height 271
drag, startPoint x: 99, startPoint y: 289, endPoint x: 203, endPoint y: 281, distance: 104.0
click at [203, 281] on div "Color Black White Peach Blue Storage 6/128GB 8/128GB SIM Variant Go Back Next" at bounding box center [393, 200] width 691 height 271
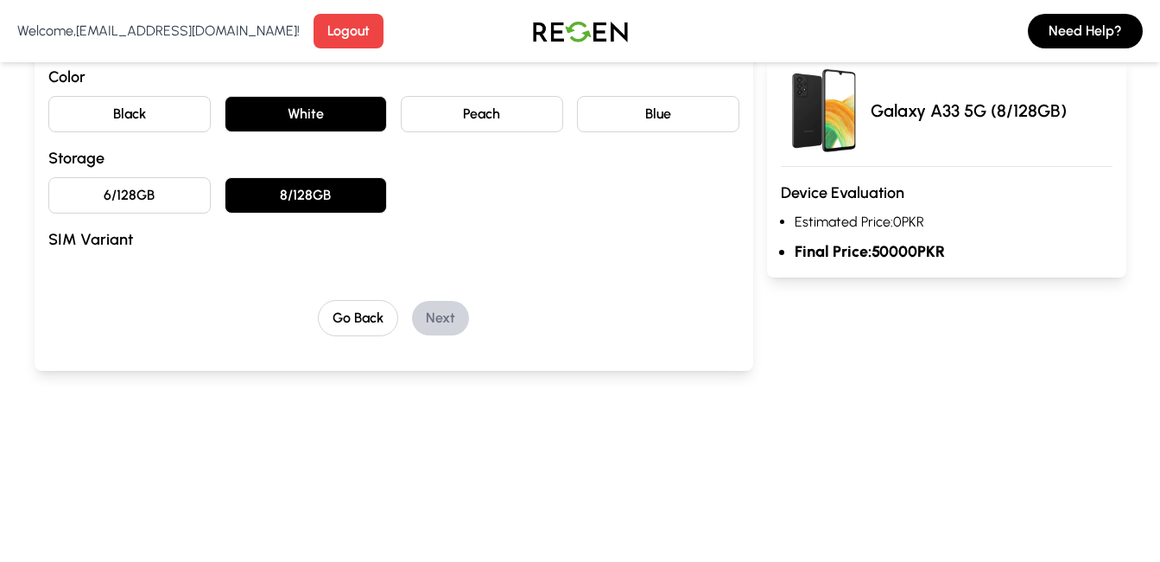
click at [426, 238] on h3 "SIM Variant" at bounding box center [393, 239] width 691 height 24
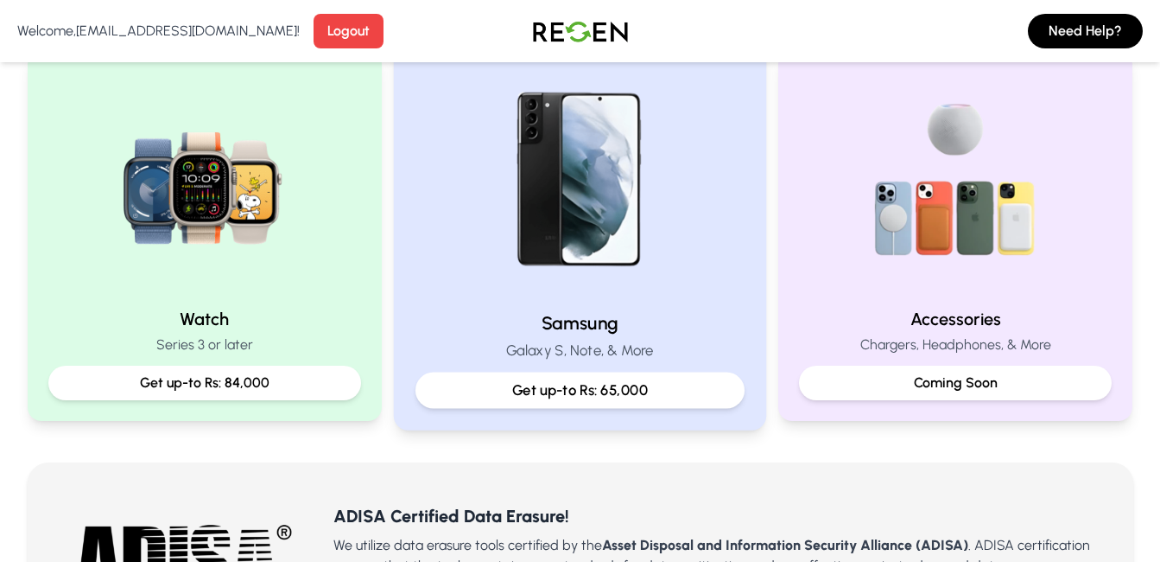
scroll to position [806, 0]
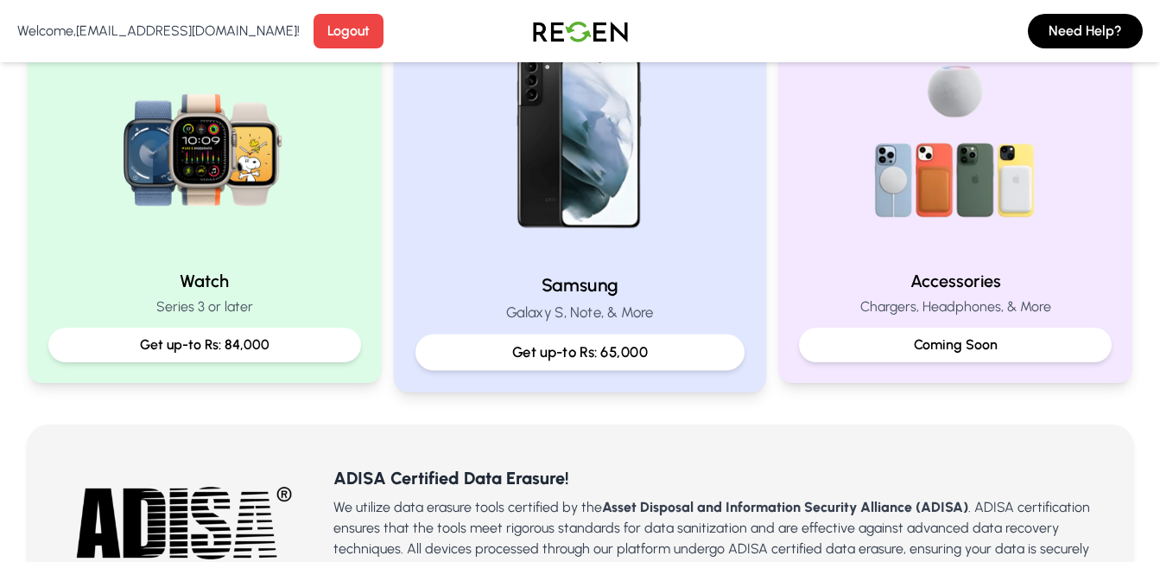
click at [581, 350] on p "Get up-to Rs: 65,000" at bounding box center [580, 352] width 300 height 22
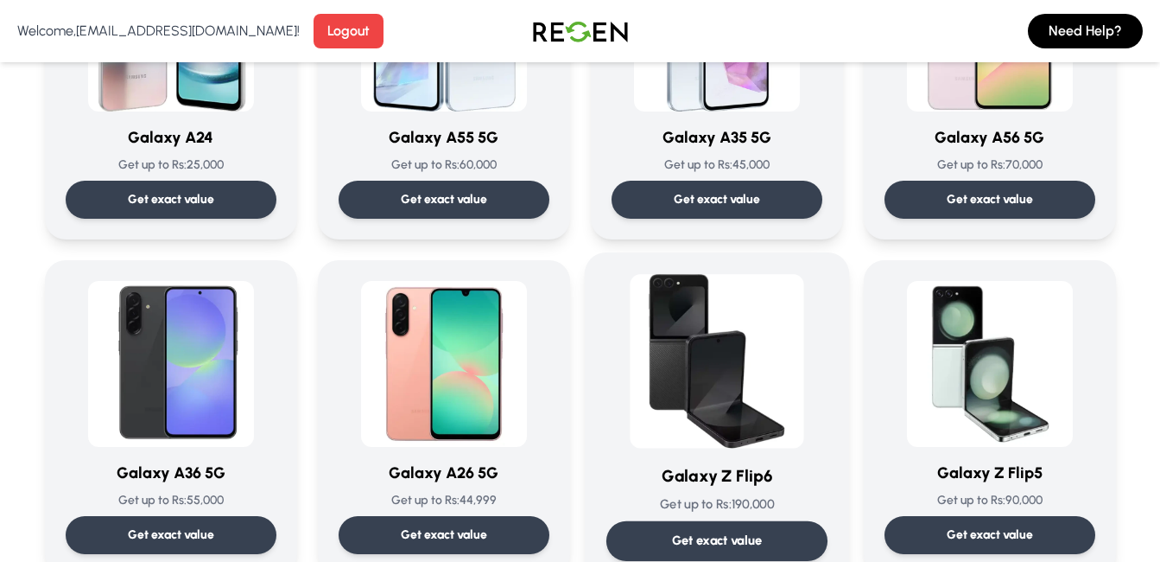
scroll to position [2016, 0]
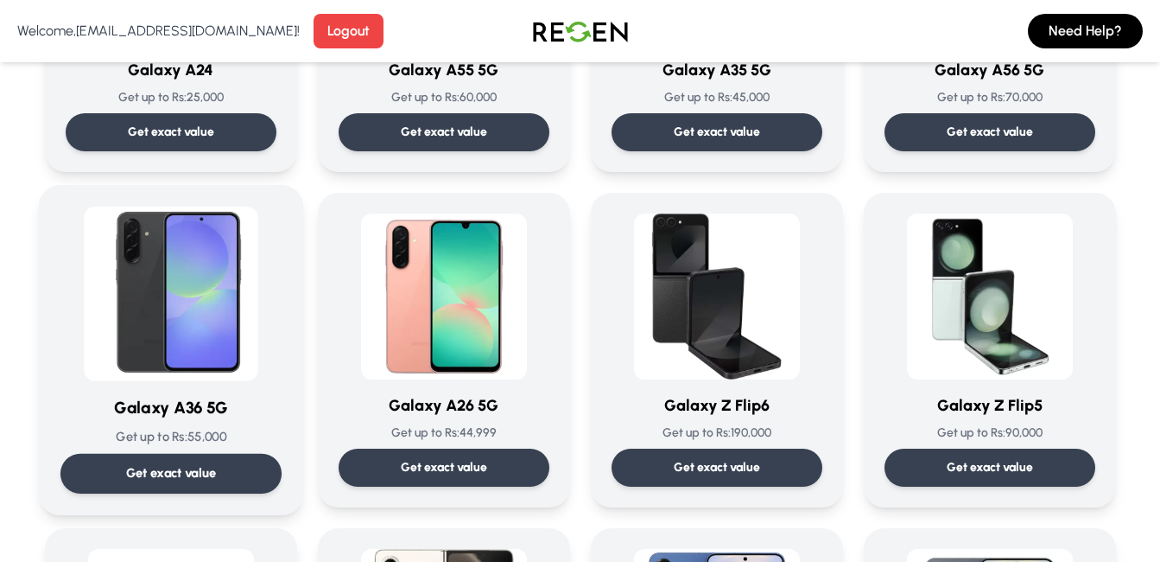
click at [191, 420] on h3 "Galaxy A36 5G" at bounding box center [170, 408] width 221 height 25
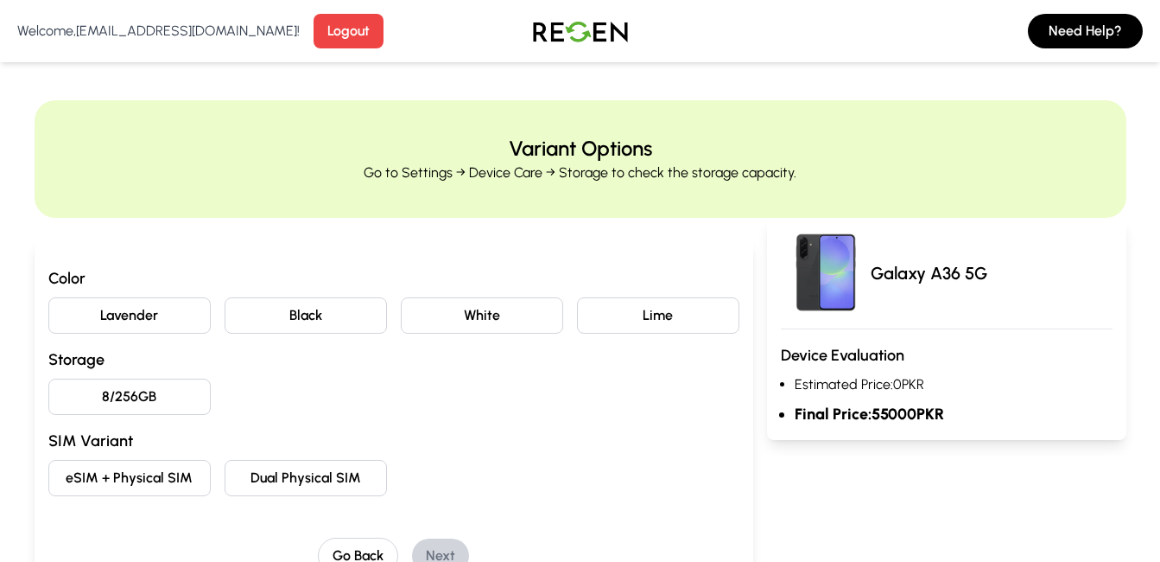
click at [184, 390] on button "8/256GB" at bounding box center [129, 396] width 162 height 36
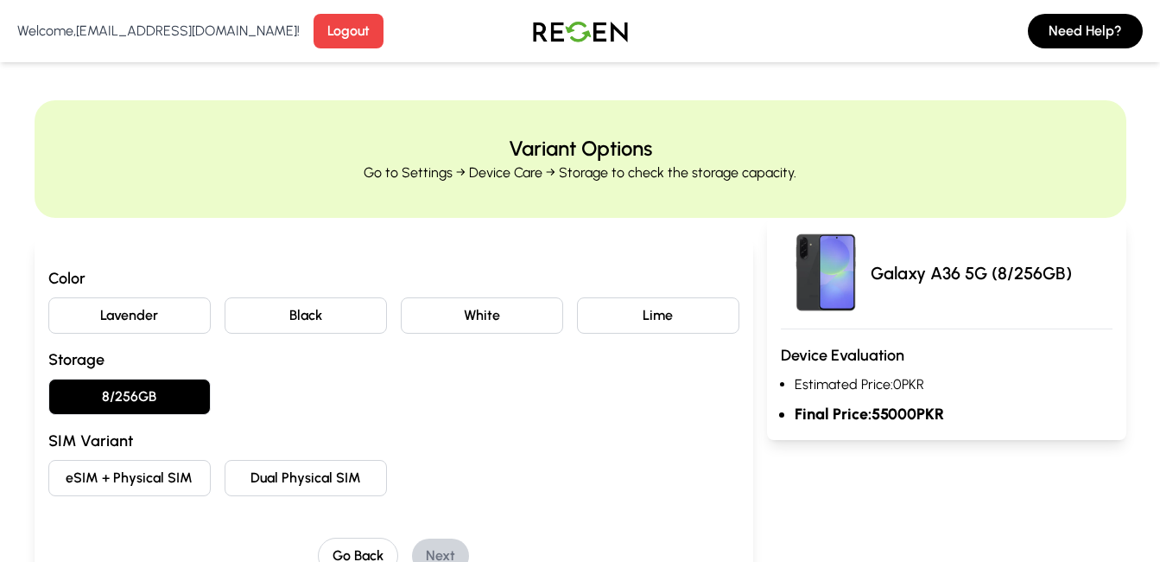
click at [178, 325] on button "Lavender" at bounding box center [129, 315] width 162 height 36
click at [168, 467] on button "eSIM + Physical SIM" at bounding box center [129, 478] width 162 height 36
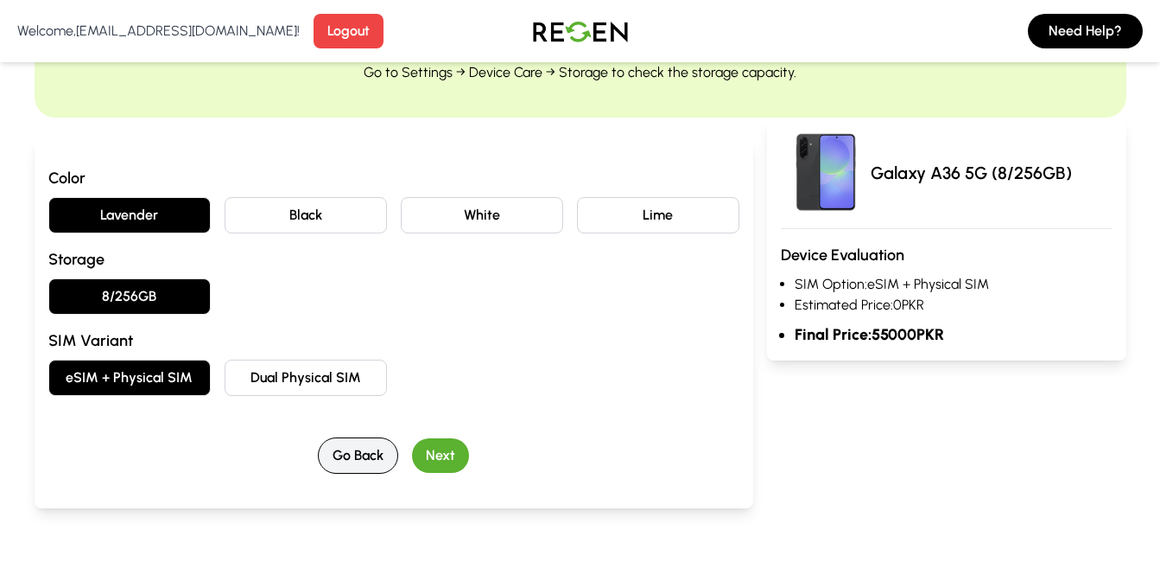
scroll to position [201, 0]
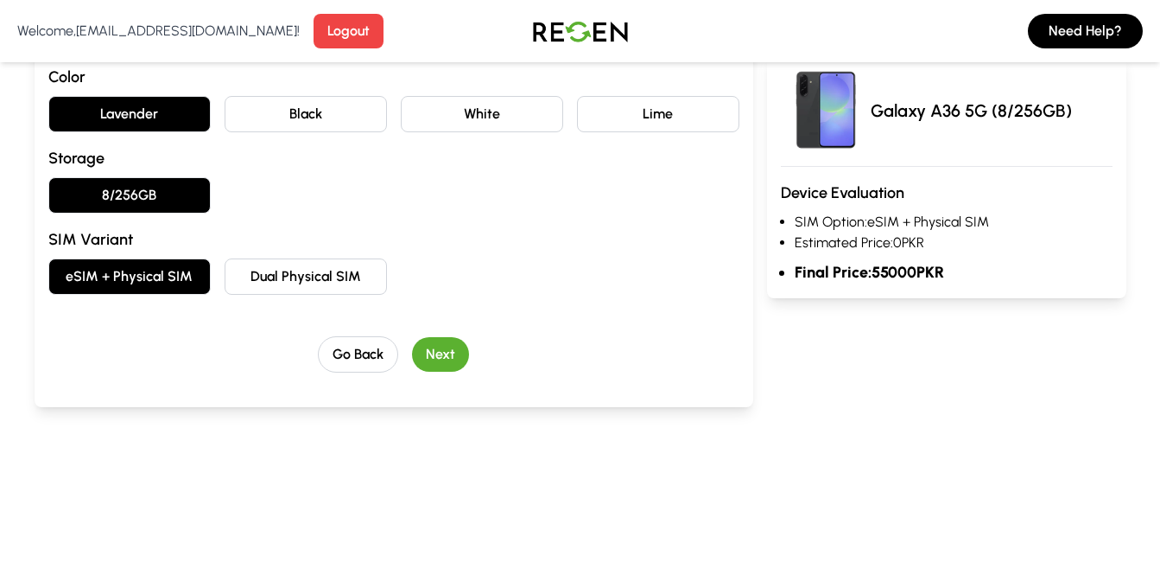
click at [456, 353] on button "Next" at bounding box center [440, 354] width 57 height 35
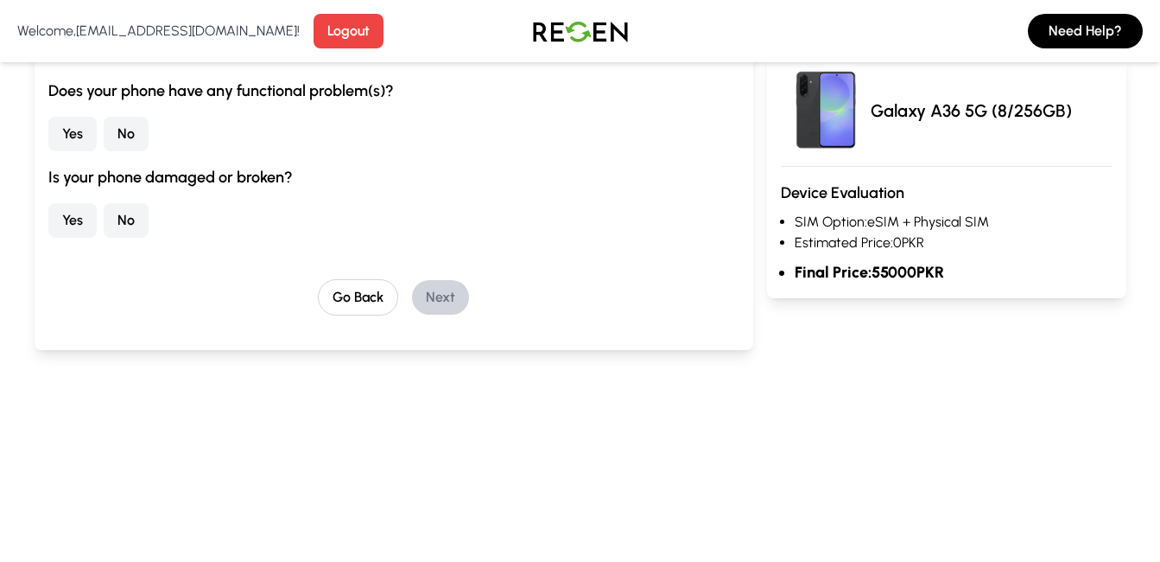
click at [81, 127] on button "Yes" at bounding box center [72, 134] width 48 height 35
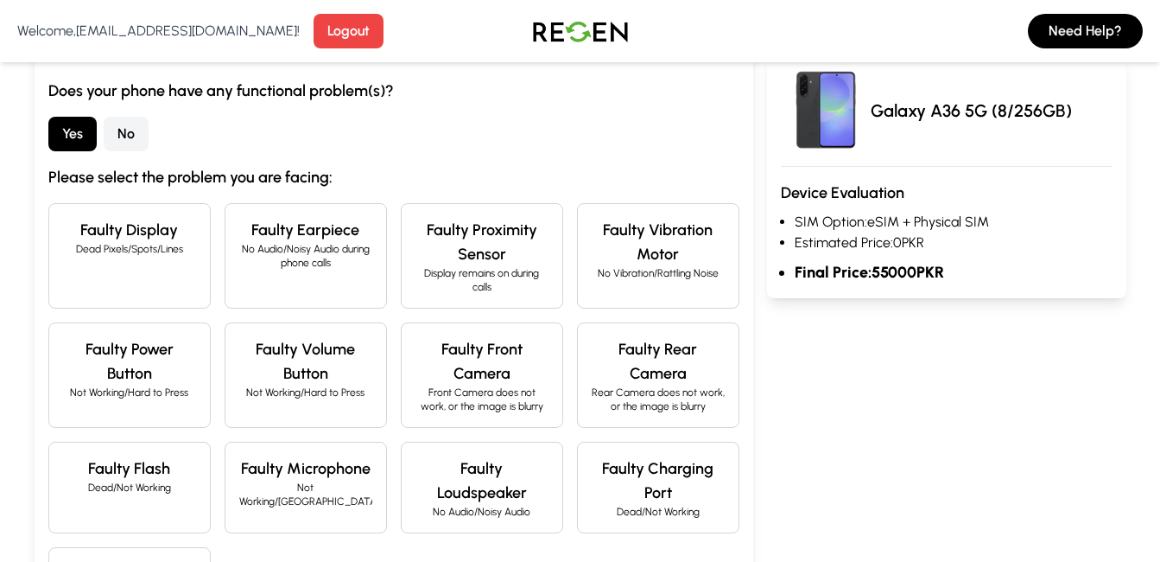
click at [172, 254] on p "Dead Pixels/Spots/Lines" at bounding box center [129, 249] width 133 height 14
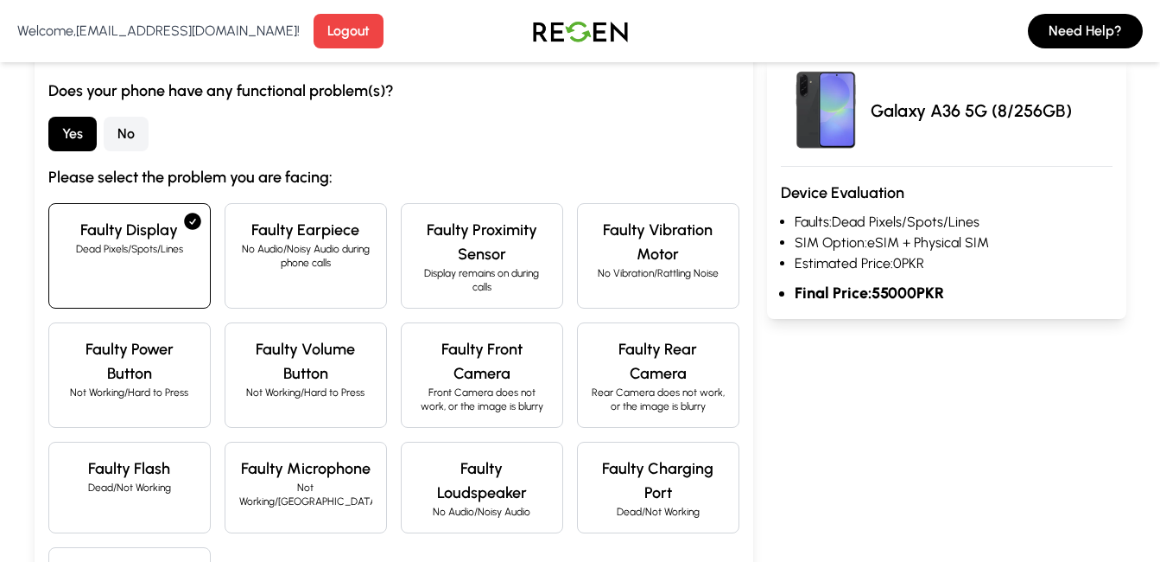
click at [342, 236] on h4 "Faulty Earpiece" at bounding box center [305, 230] width 133 height 24
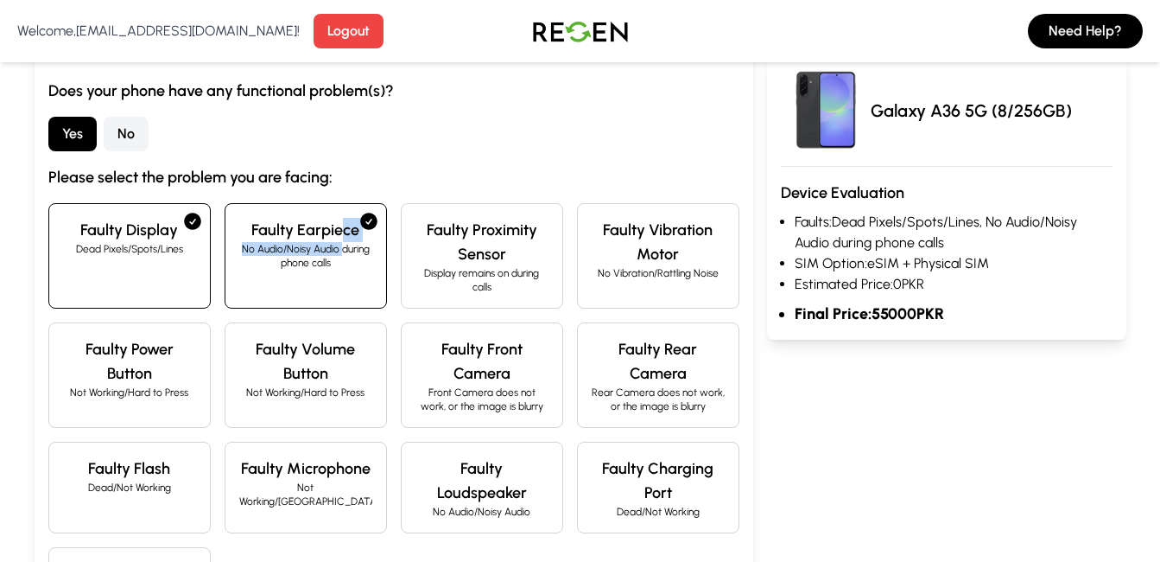
click at [341, 242] on div "Faulty Earpiece No Audio/Noisy Audio during phone calls" at bounding box center [306, 255] width 162 height 105
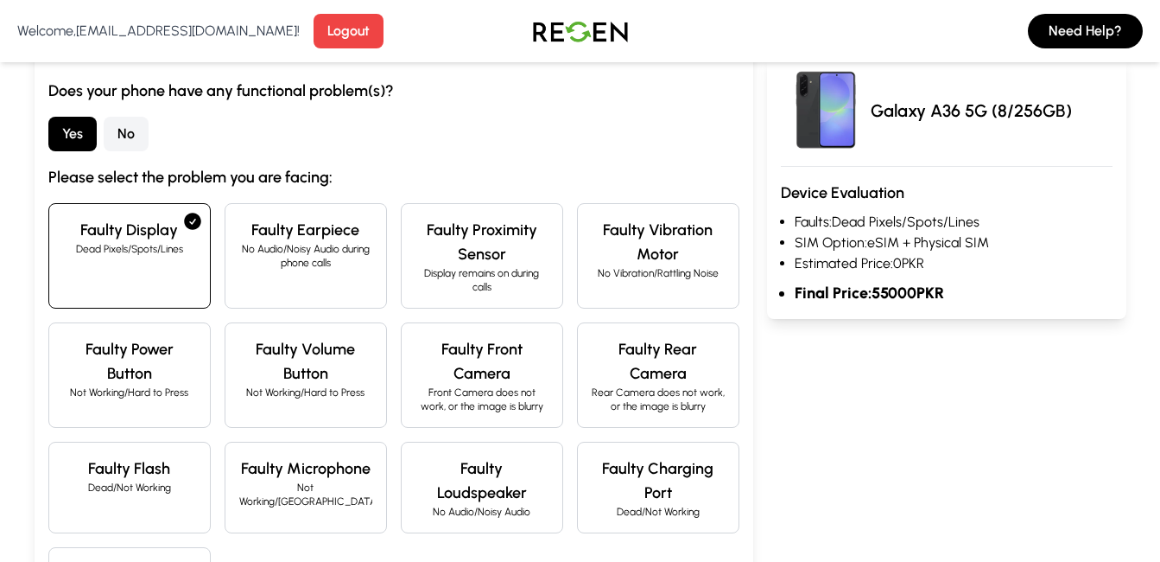
click at [149, 248] on p "Dead Pixels/Spots/Lines" at bounding box center [129, 249] width 133 height 14
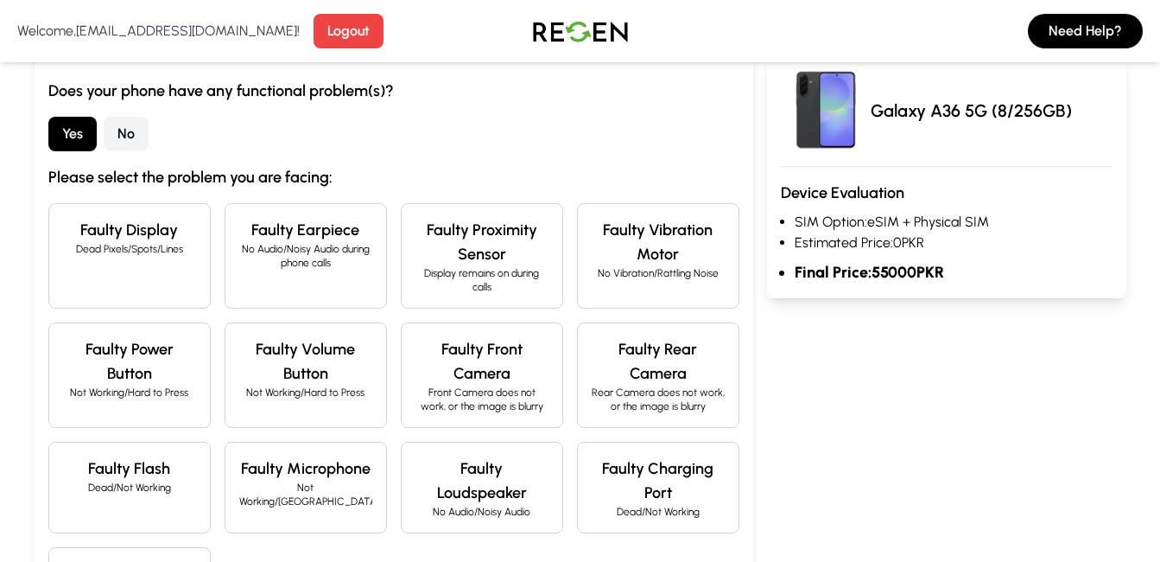
scroll to position [0, 0]
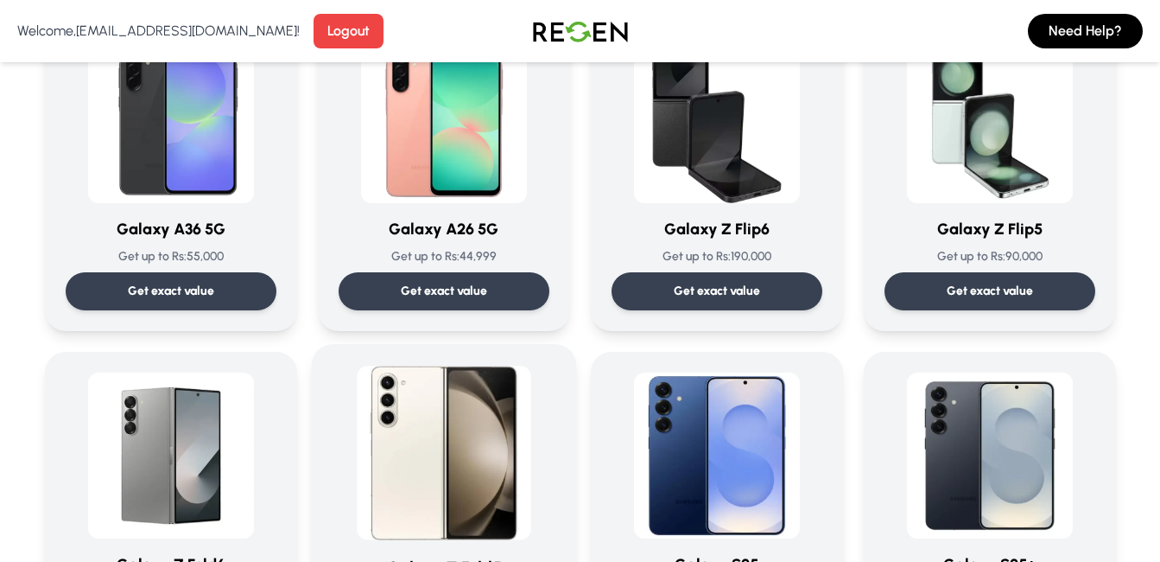
scroll to position [2016, 0]
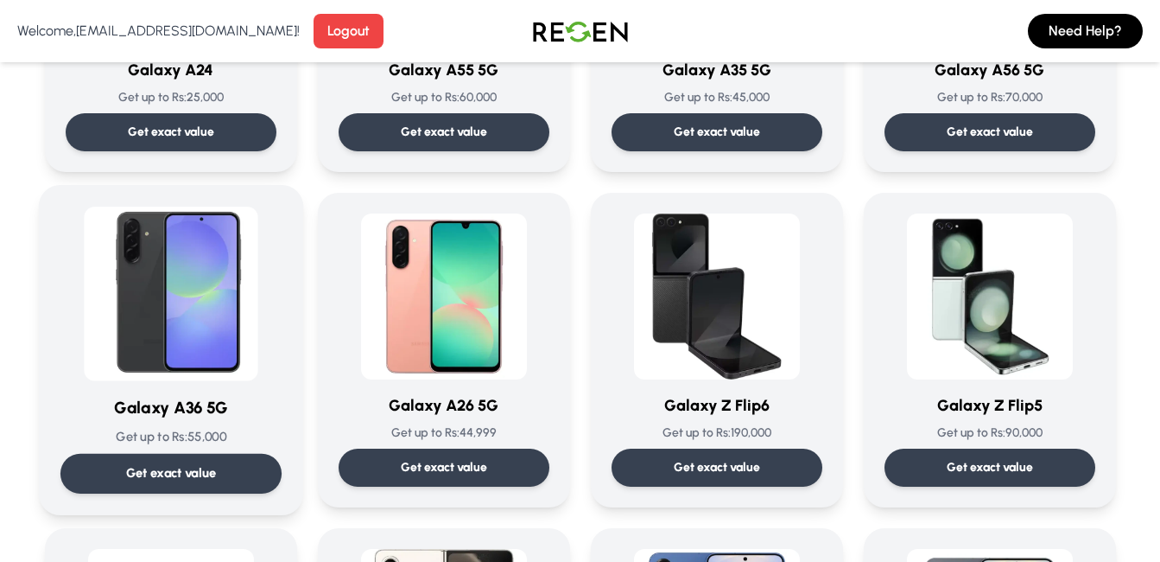
click at [76, 327] on div at bounding box center [170, 294] width 221 height 175
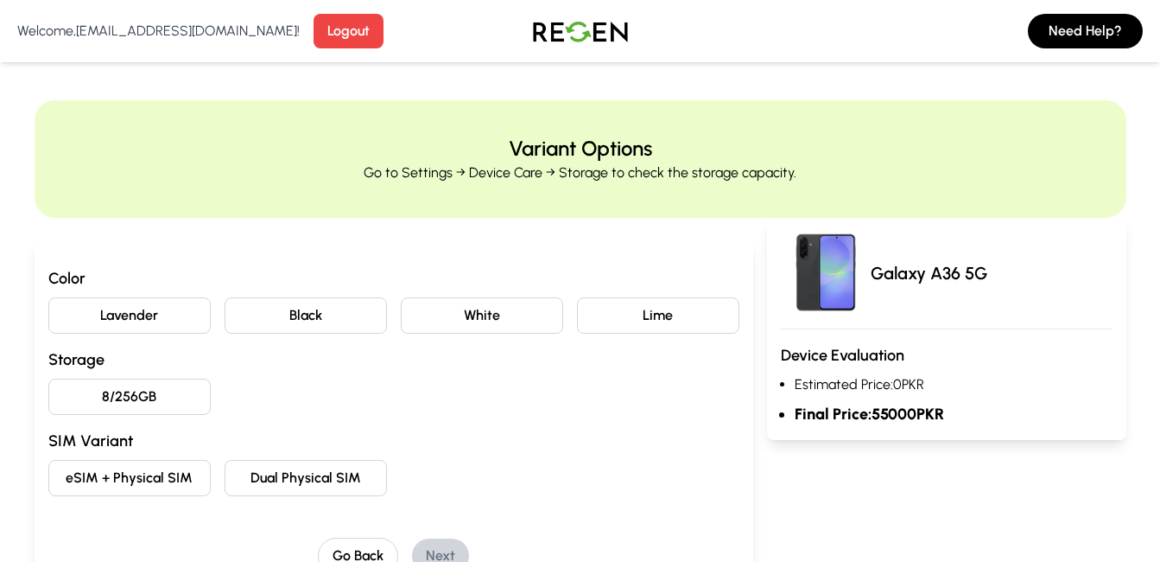
click at [168, 315] on button "Lavender" at bounding box center [129, 315] width 162 height 36
click at [171, 391] on button "8/256GB" at bounding box center [129, 396] width 162 height 36
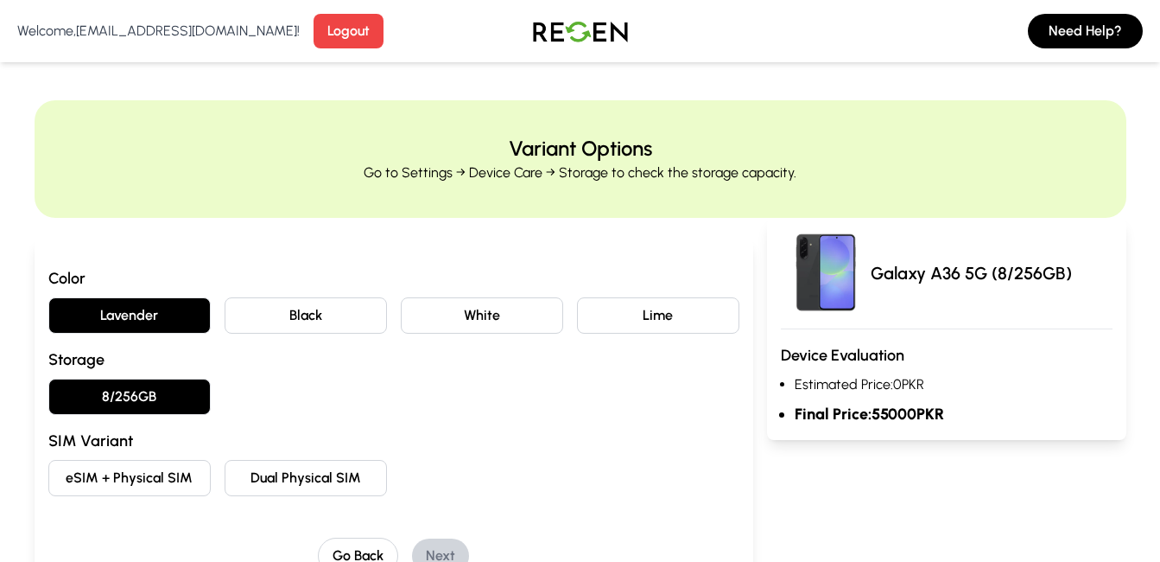
click at [164, 473] on button "eSIM + Physical SIM" at bounding box center [129, 478] width 162 height 36
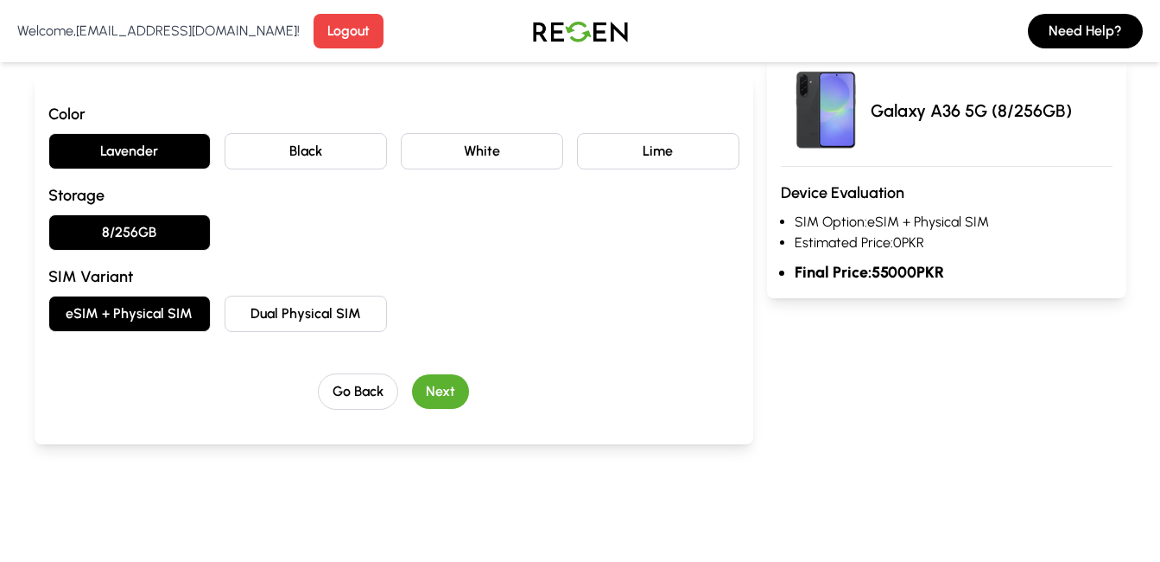
scroll to position [201, 0]
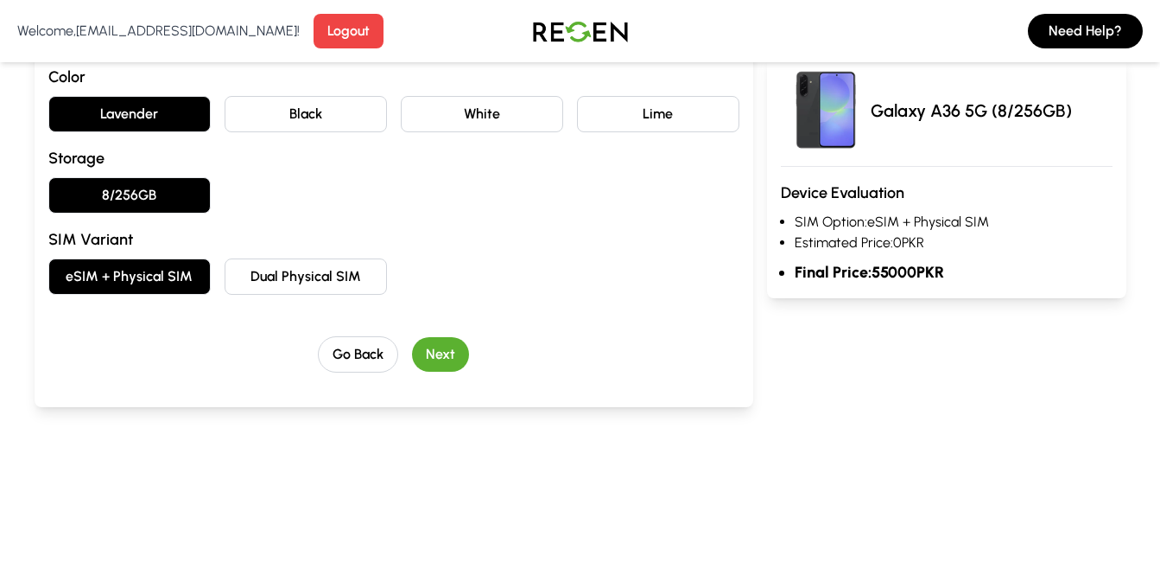
click at [428, 346] on button "Next" at bounding box center [440, 354] width 57 height 35
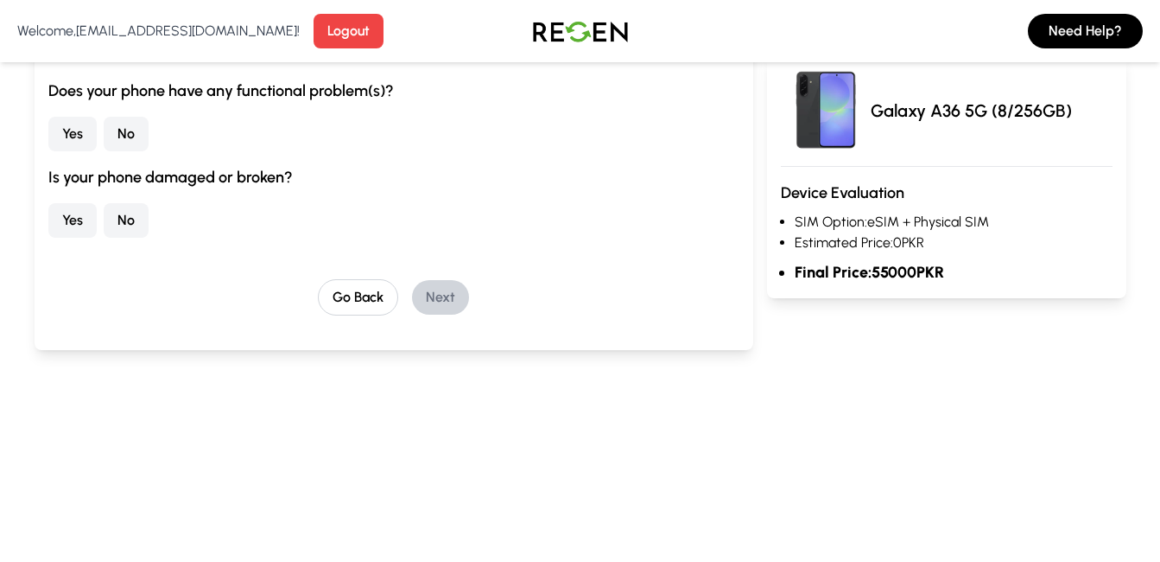
click at [82, 135] on button "Yes" at bounding box center [72, 134] width 48 height 35
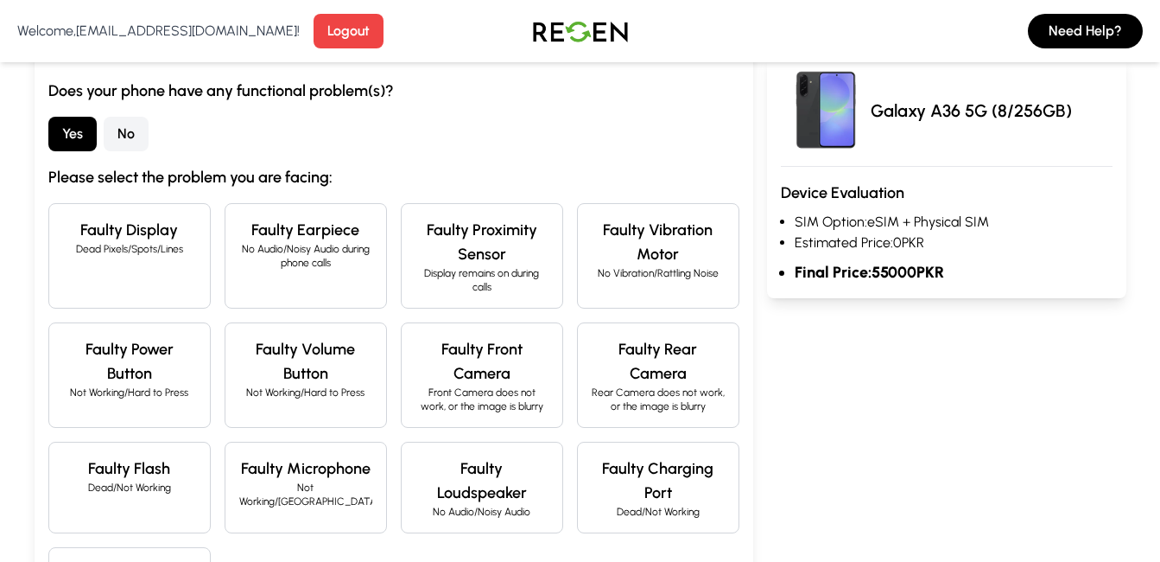
click at [195, 238] on h4 "Faulty Display" at bounding box center [129, 230] width 133 height 24
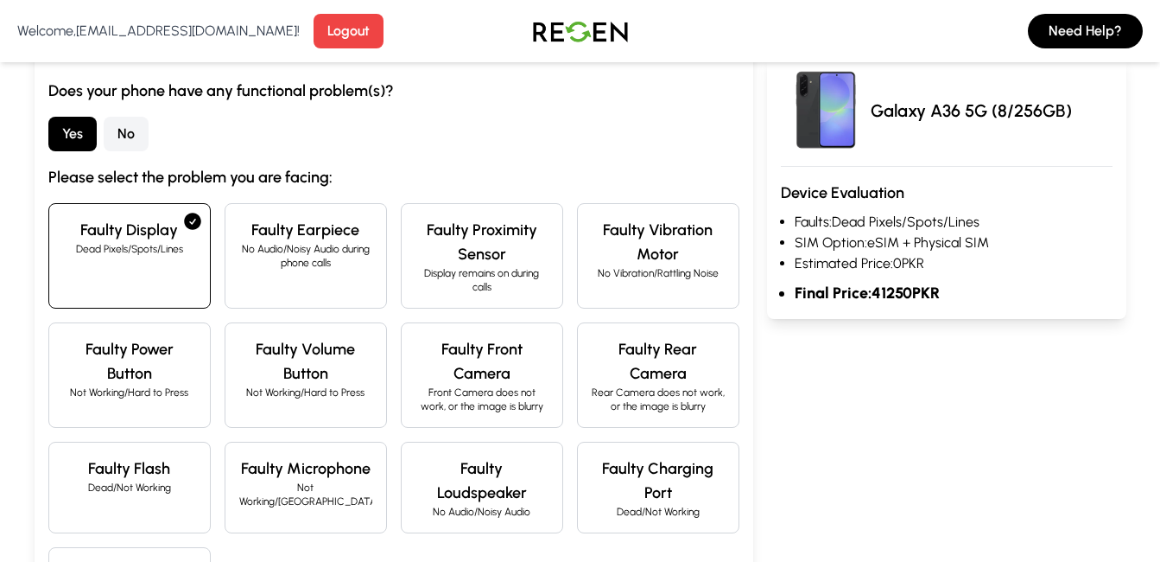
click at [259, 259] on p "No Audio/Noisy Audio during phone calls" at bounding box center [305, 256] width 133 height 28
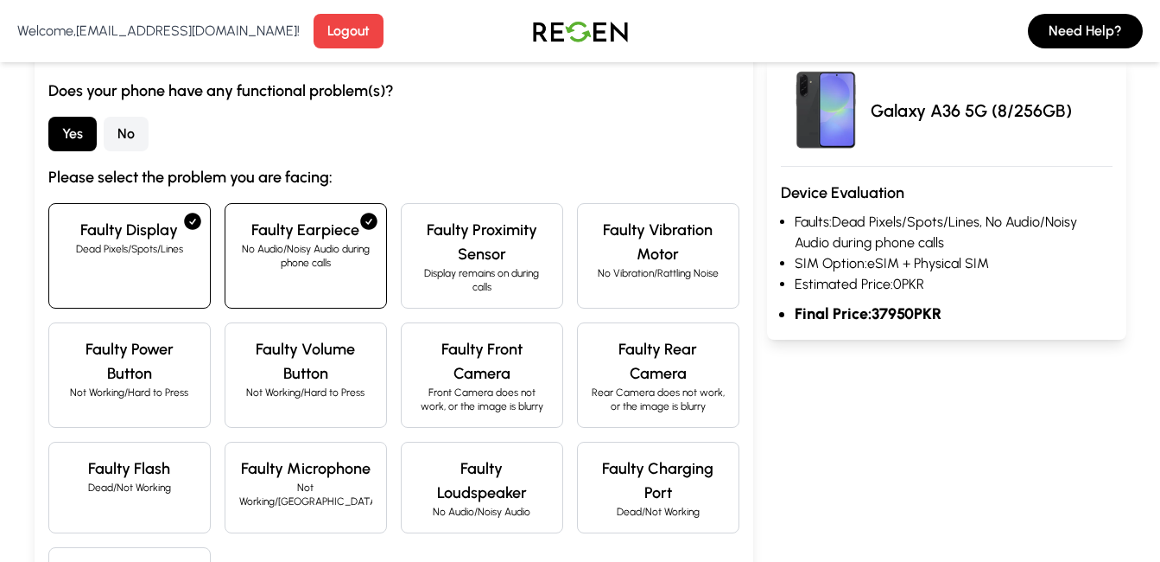
click at [175, 258] on div "Faulty Display Dead Pixels/Spots/Lines" at bounding box center [129, 255] width 162 height 105
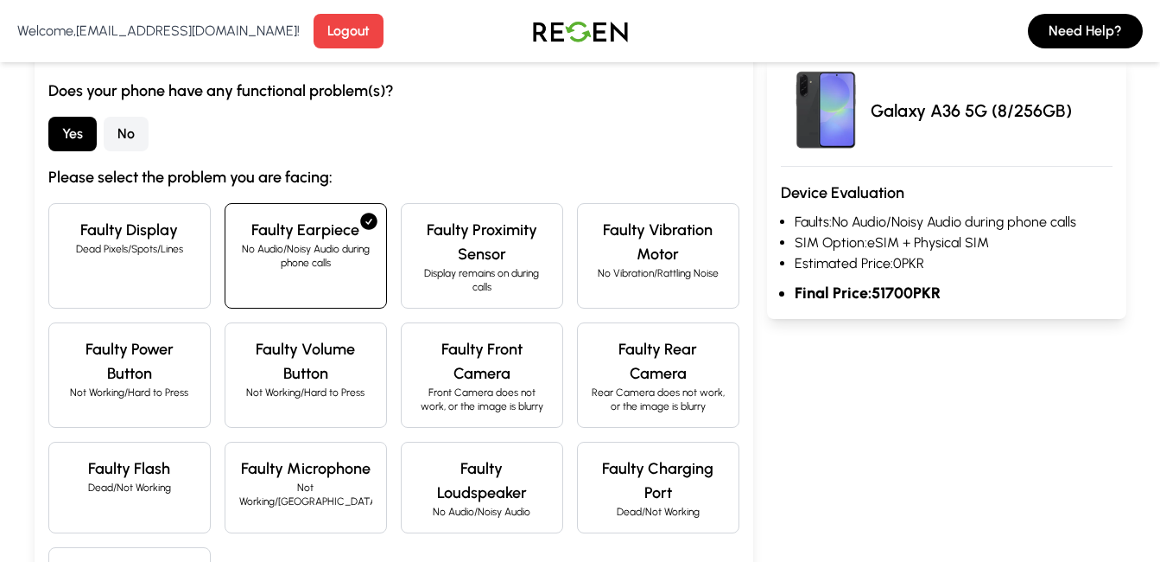
click at [293, 251] on p "No Audio/Noisy Audio during phone calls" at bounding box center [305, 256] width 133 height 28
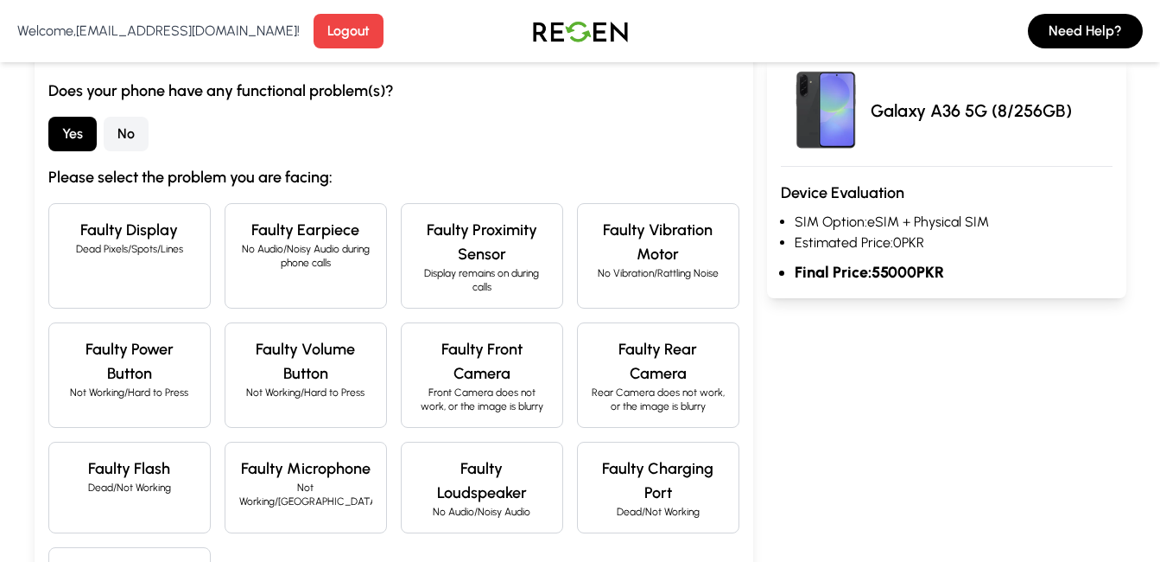
click at [132, 241] on h4 "Faulty Display" at bounding box center [129, 230] width 133 height 24
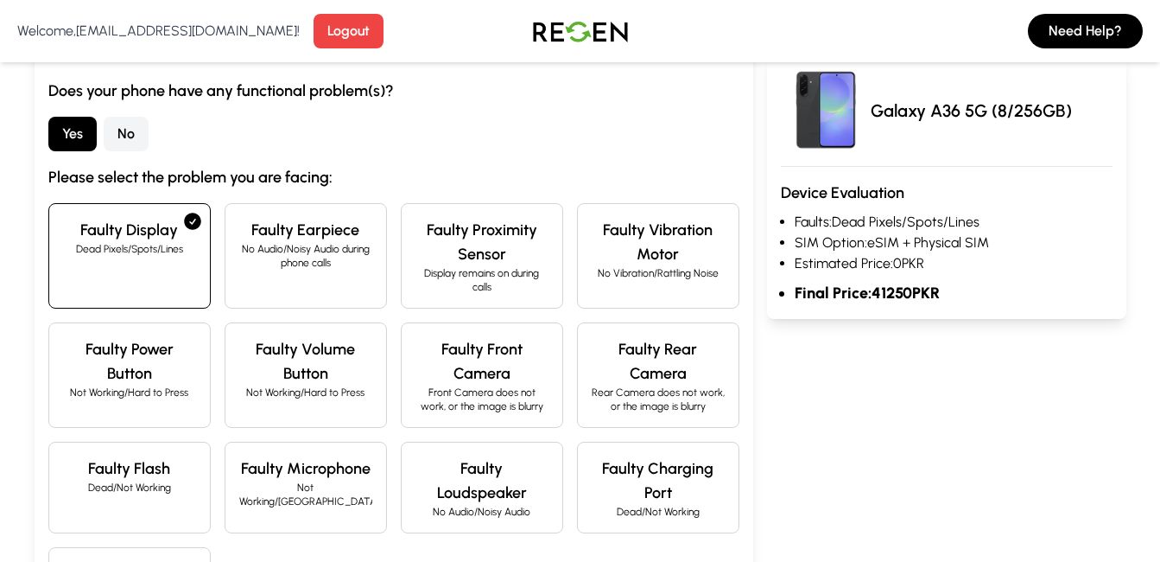
click at [132, 241] on h4 "Faulty Display" at bounding box center [129, 230] width 133 height 24
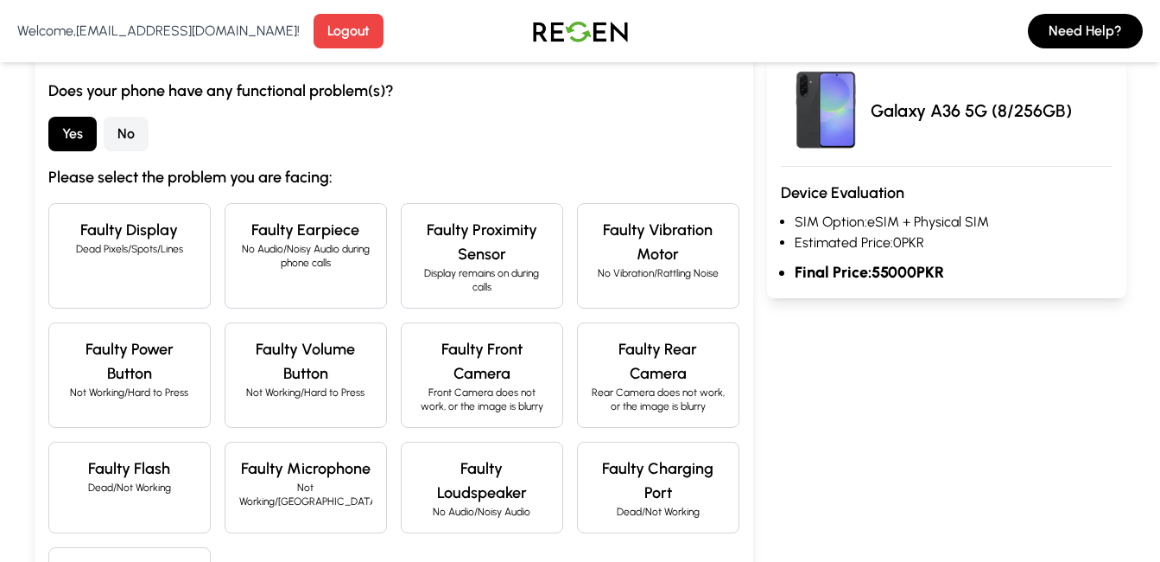
click at [132, 241] on h4 "Faulty Display" at bounding box center [129, 230] width 133 height 24
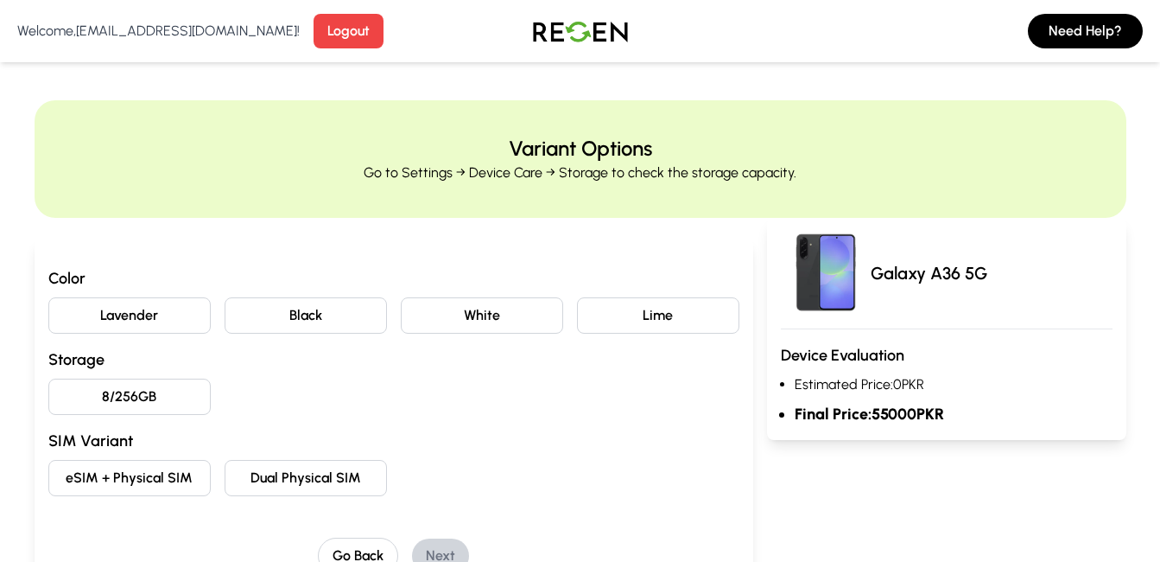
click at [71, 315] on button "Lavender" at bounding box center [129, 315] width 162 height 36
click at [111, 386] on button "8/256GB" at bounding box center [129, 396] width 162 height 36
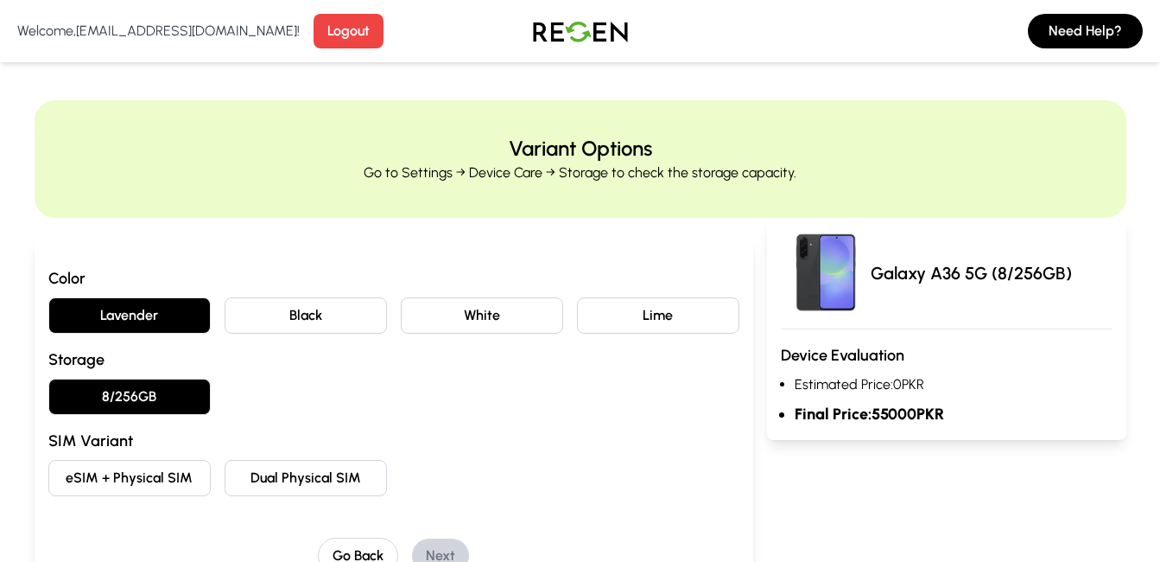
click at [88, 493] on button "eSIM + Physical SIM" at bounding box center [129, 478] width 162 height 36
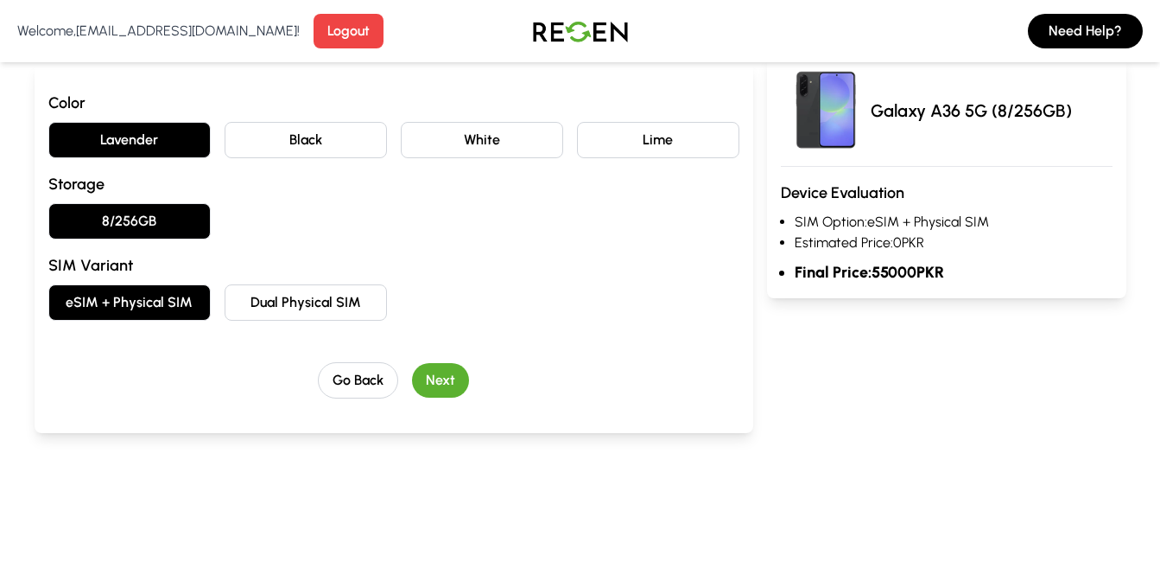
scroll to position [201, 0]
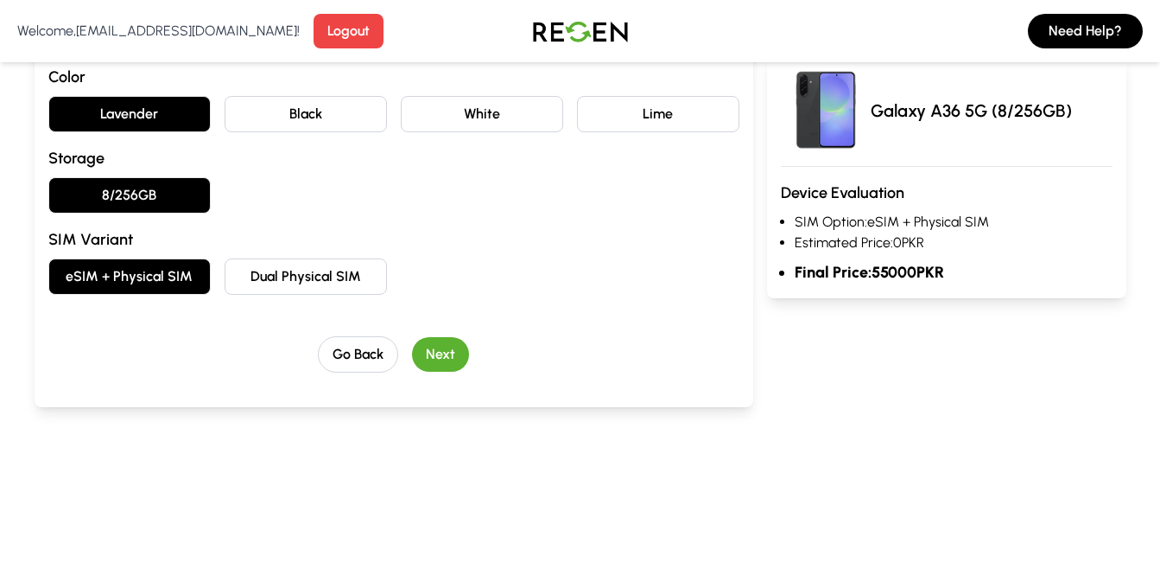
click at [439, 356] on button "Next" at bounding box center [440, 354] width 57 height 35
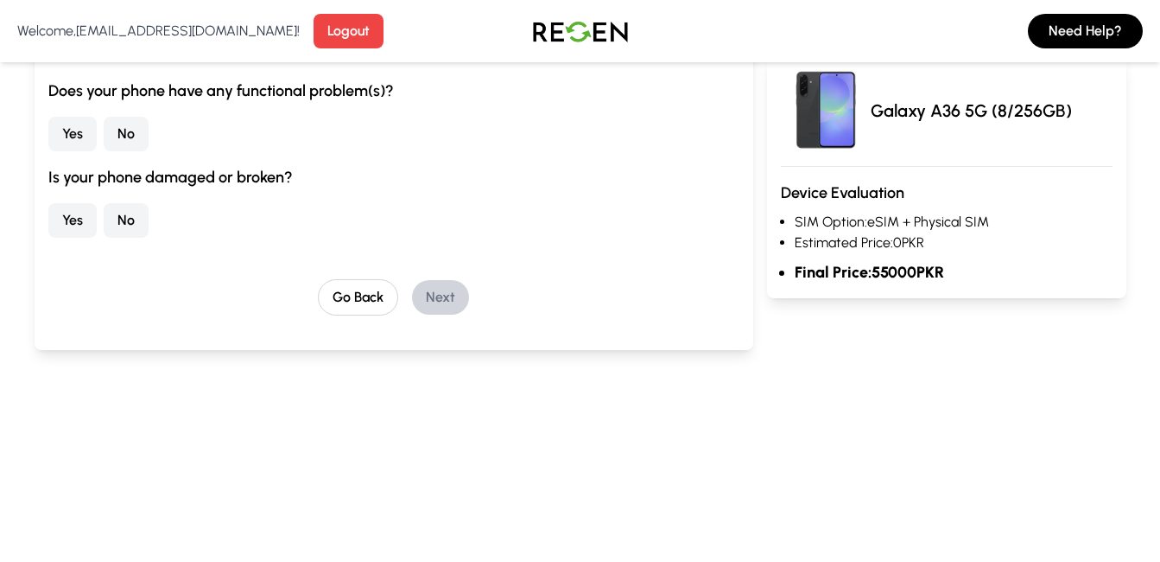
click at [82, 128] on button "Yes" at bounding box center [72, 134] width 48 height 35
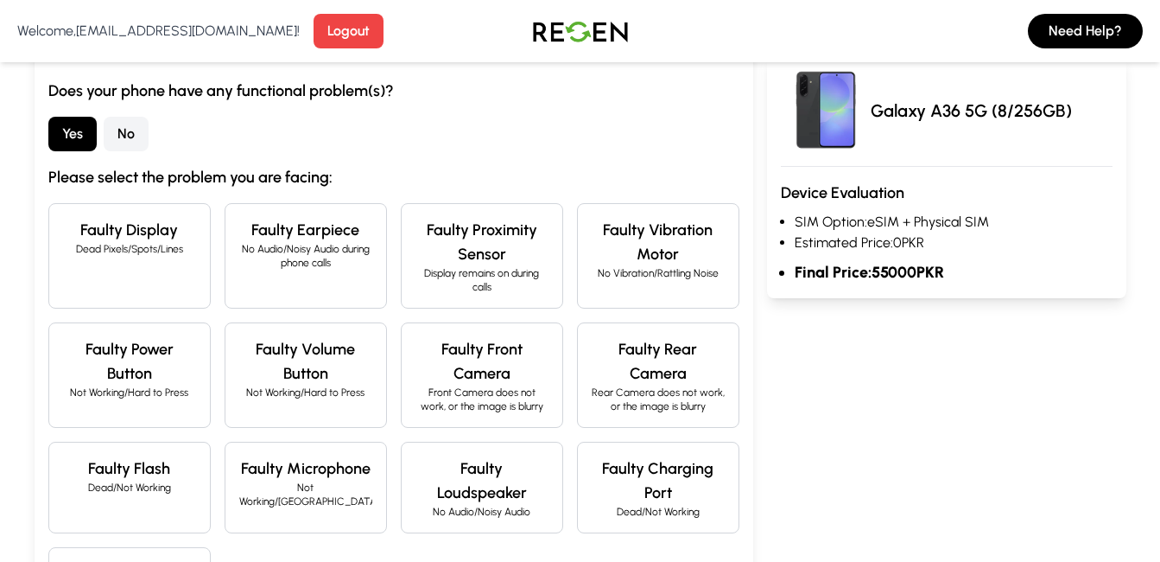
click at [152, 251] on p "Dead Pixels/Spots/Lines" at bounding box center [129, 249] width 133 height 14
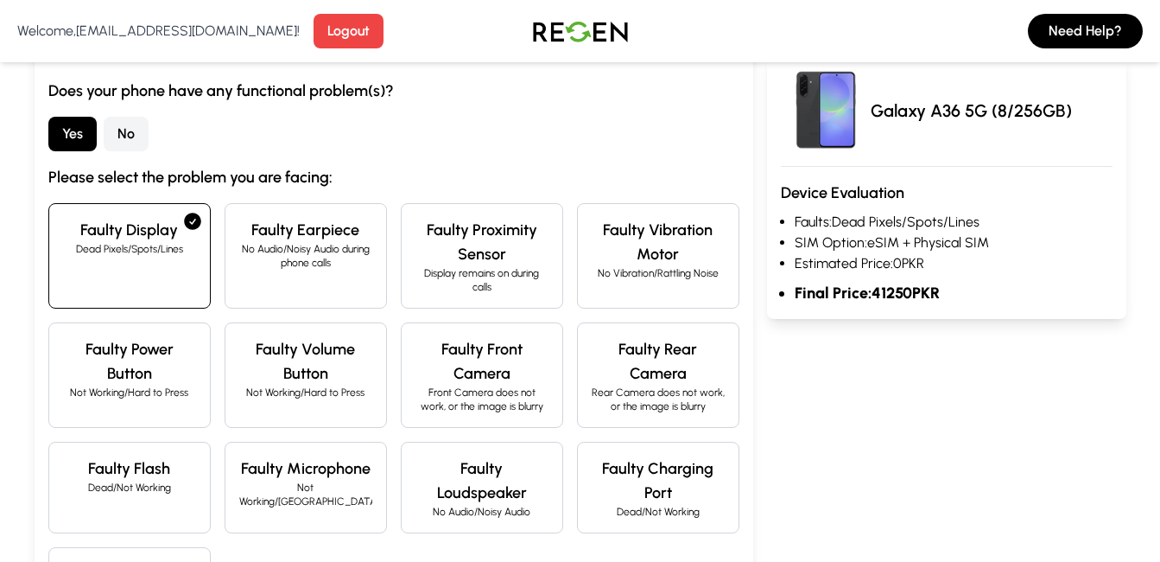
click at [298, 252] on p "No Audio/Noisy Audio during phone calls" at bounding box center [305, 256] width 133 height 28
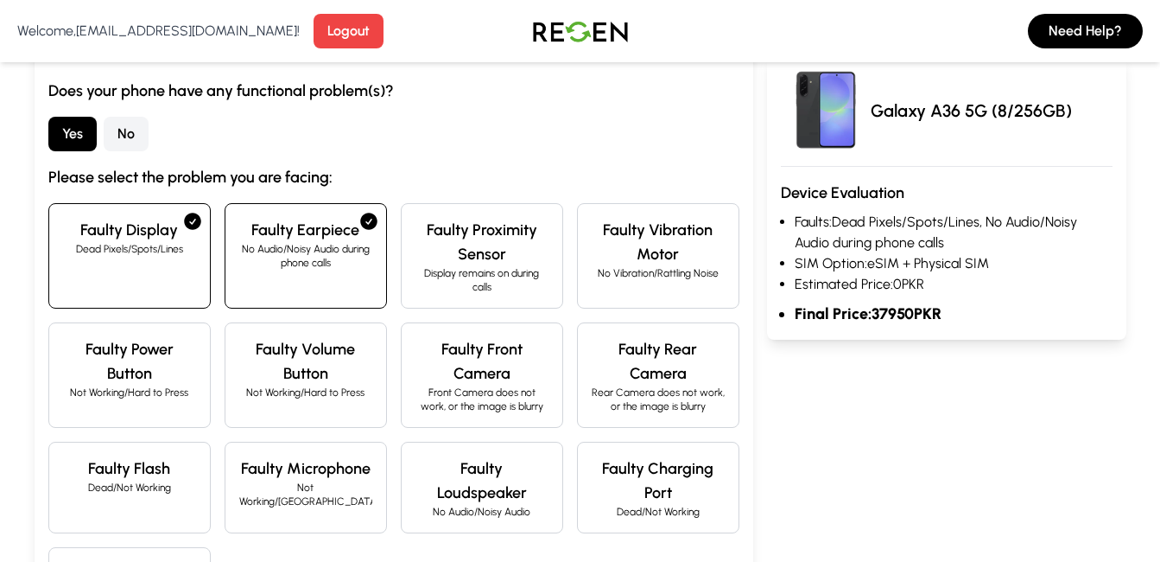
click at [192, 262] on div "Faulty Display Dead Pixels/Spots/Lines" at bounding box center [129, 255] width 162 height 105
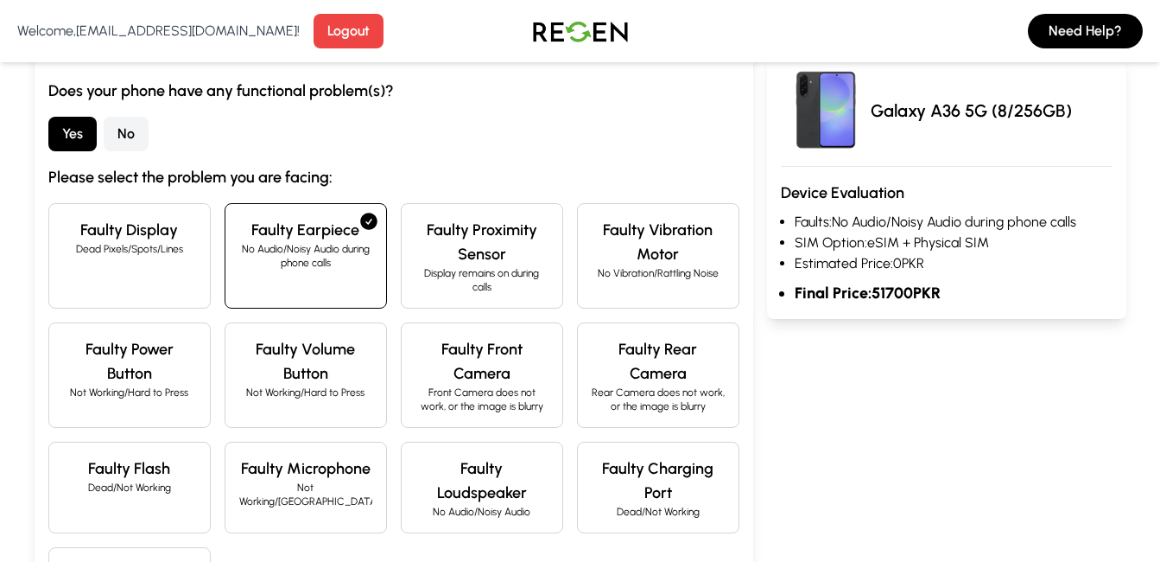
click at [305, 267] on p "No Audio/Noisy Audio during phone calls" at bounding box center [305, 256] width 133 height 28
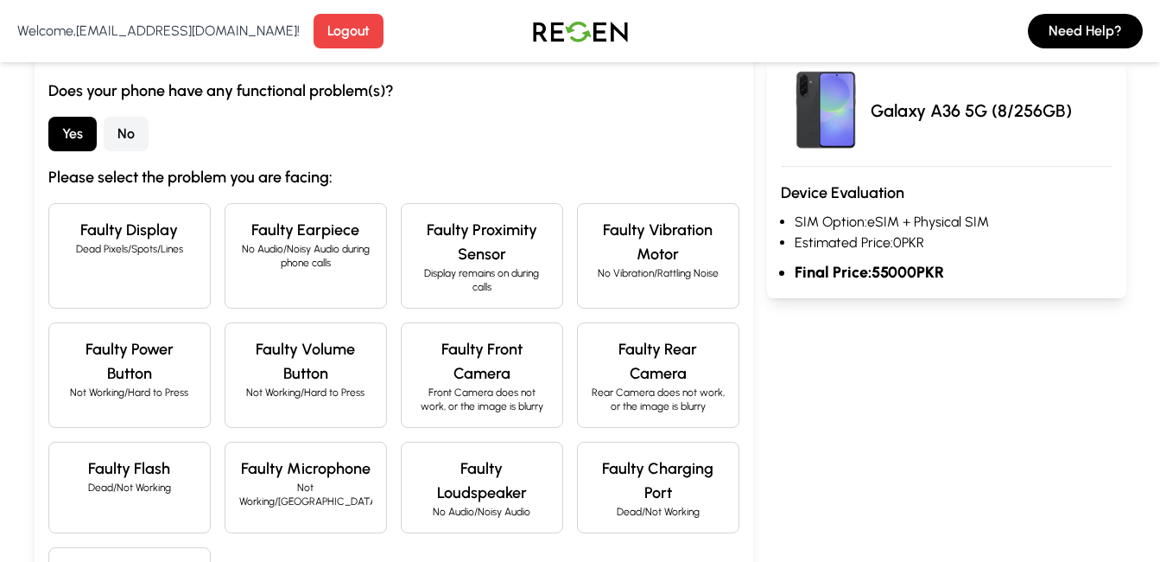
click at [201, 269] on div "Faulty Display Dead Pixels/Spots/Lines" at bounding box center [129, 255] width 162 height 105
